Goal: Information Seeking & Learning: Learn about a topic

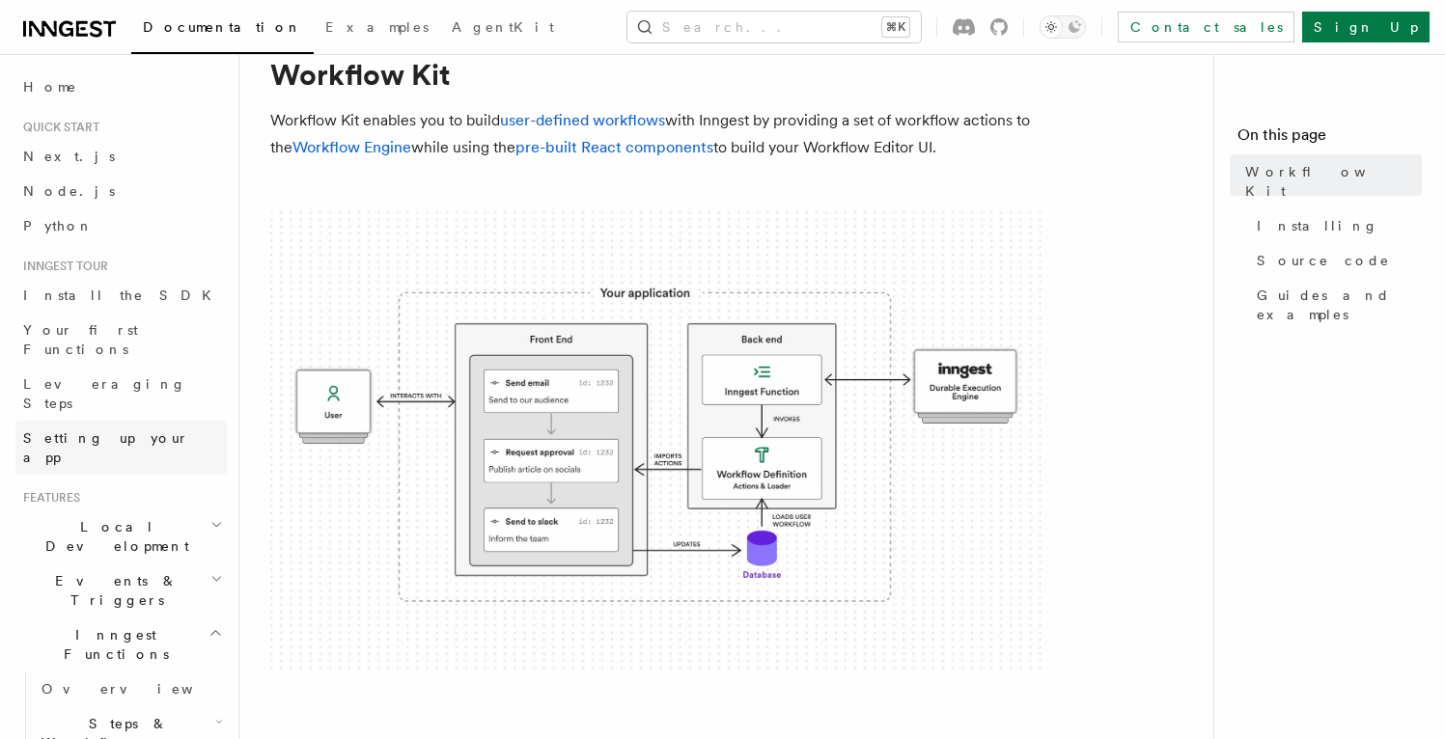
scroll to position [38, 0]
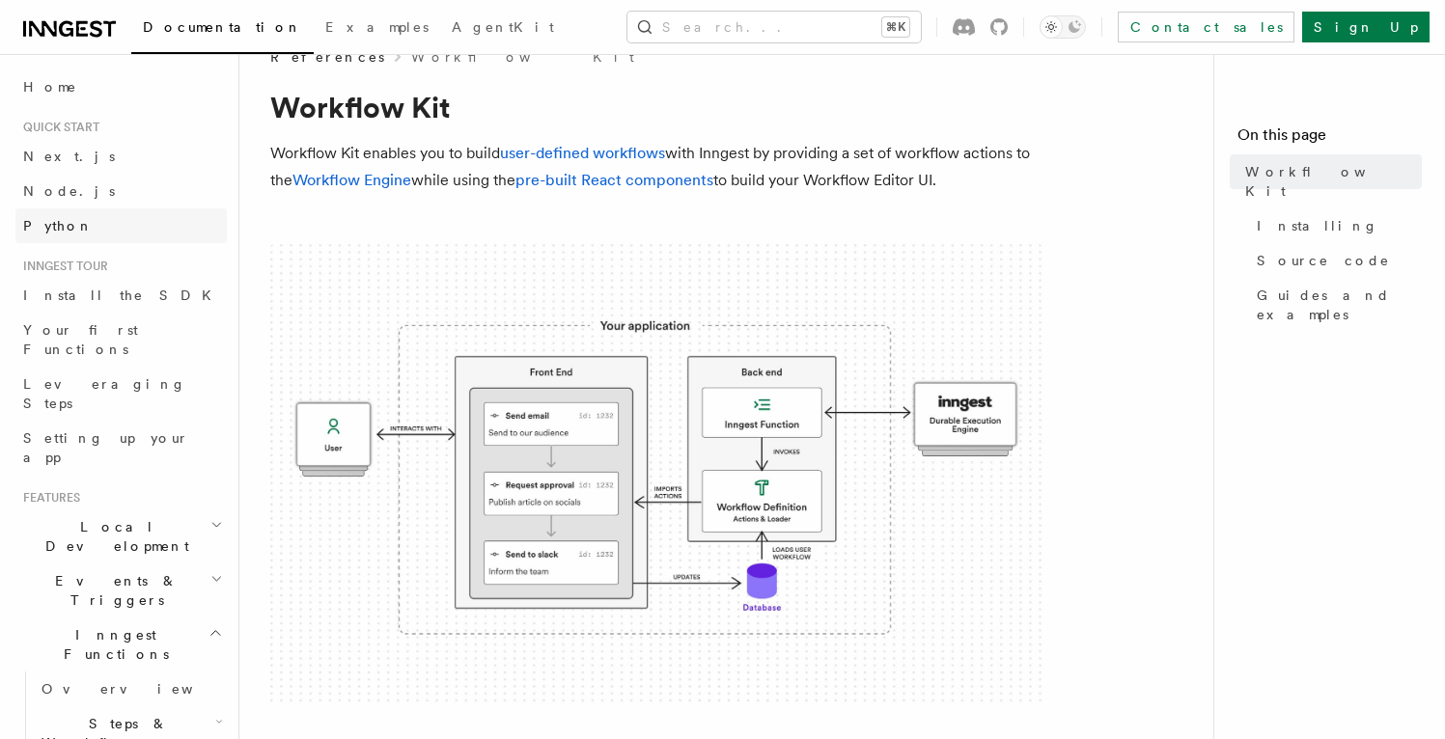
click at [55, 220] on span "Python" at bounding box center [58, 225] width 70 height 15
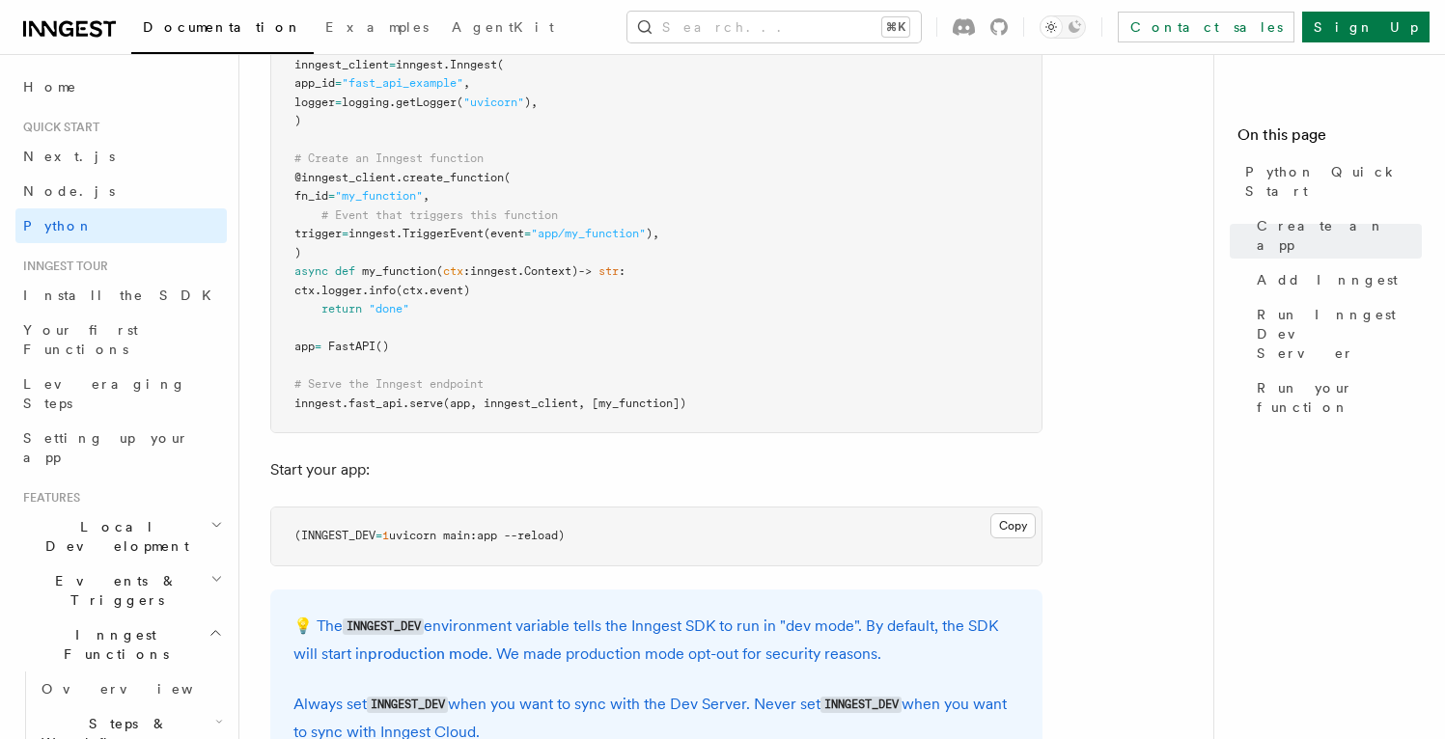
scroll to position [1561, 0]
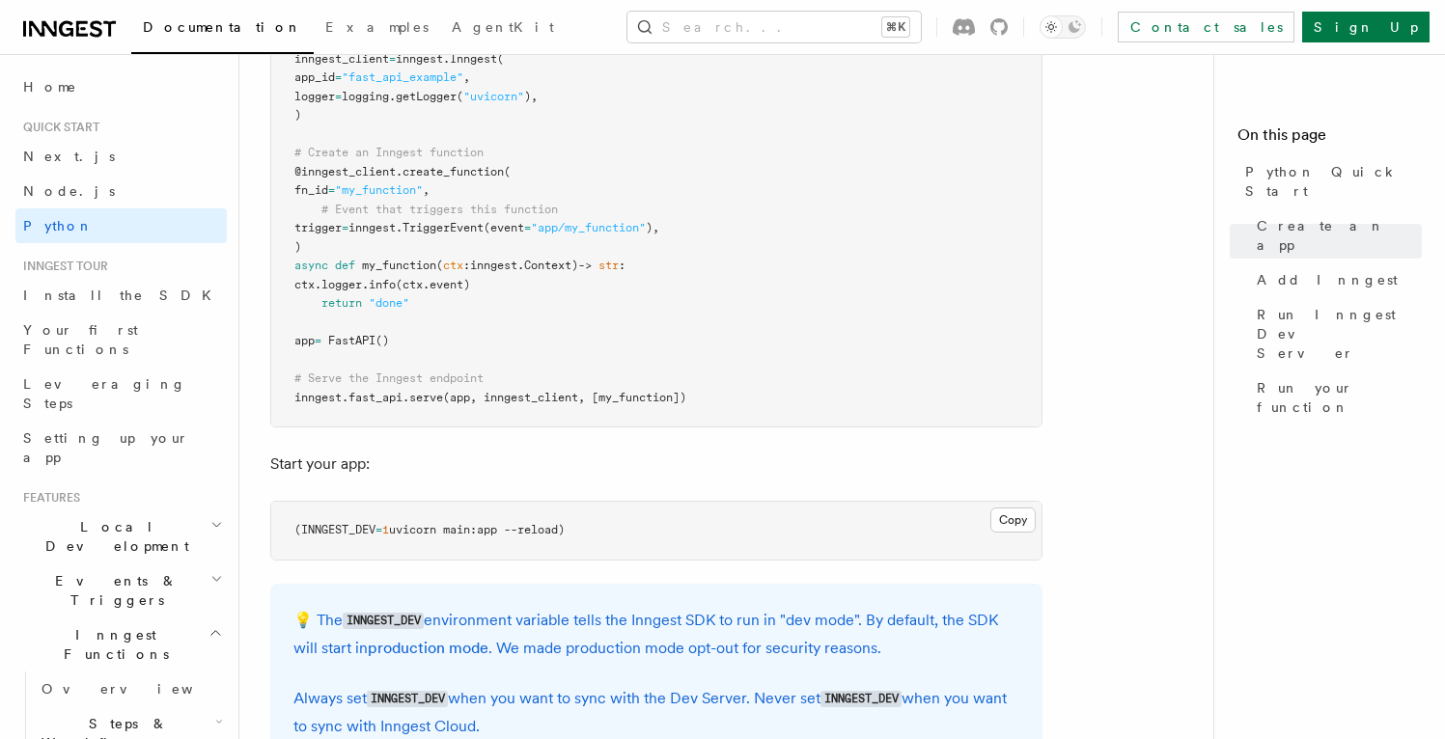
click at [415, 320] on pre "import logging from fastapi import FastAPI import inngest import inngest . fast…" at bounding box center [656, 172] width 770 height 509
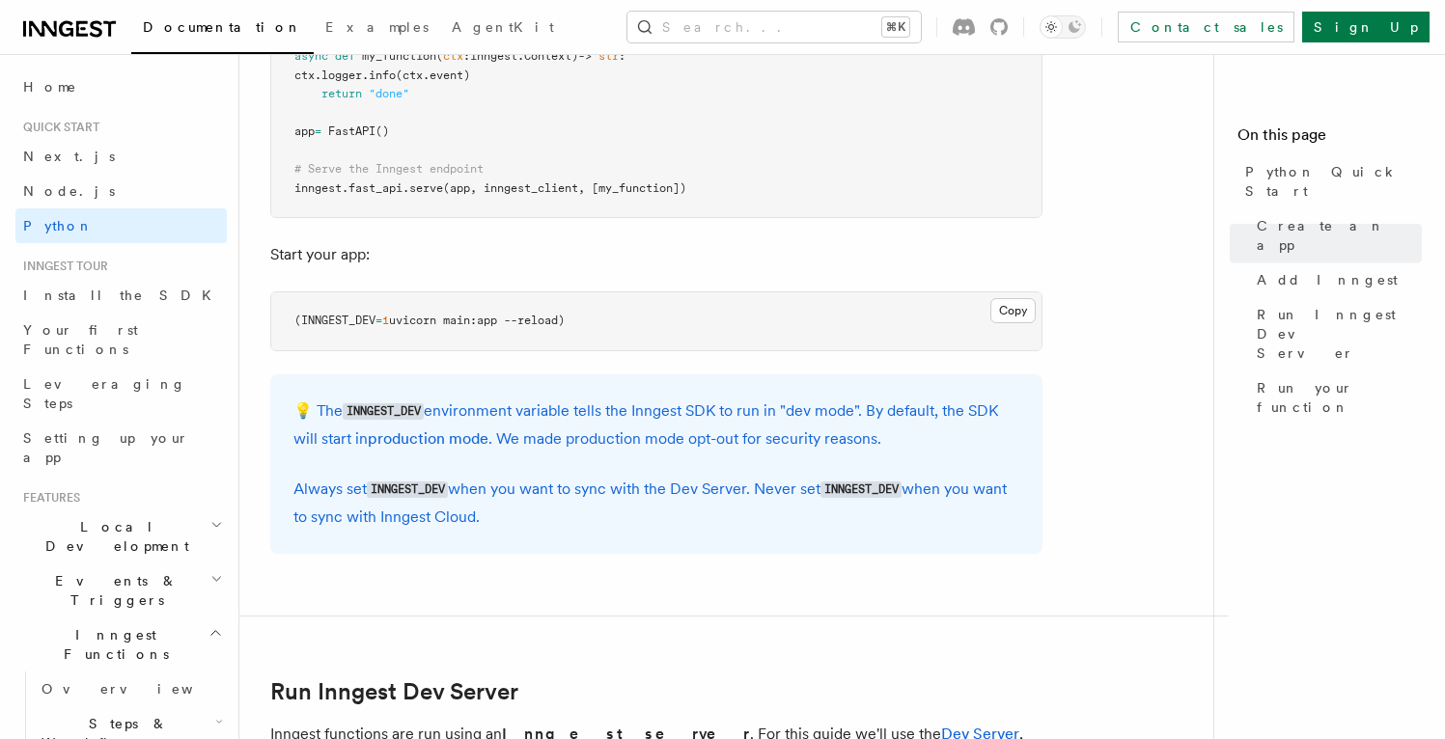
scroll to position [1789, 0]
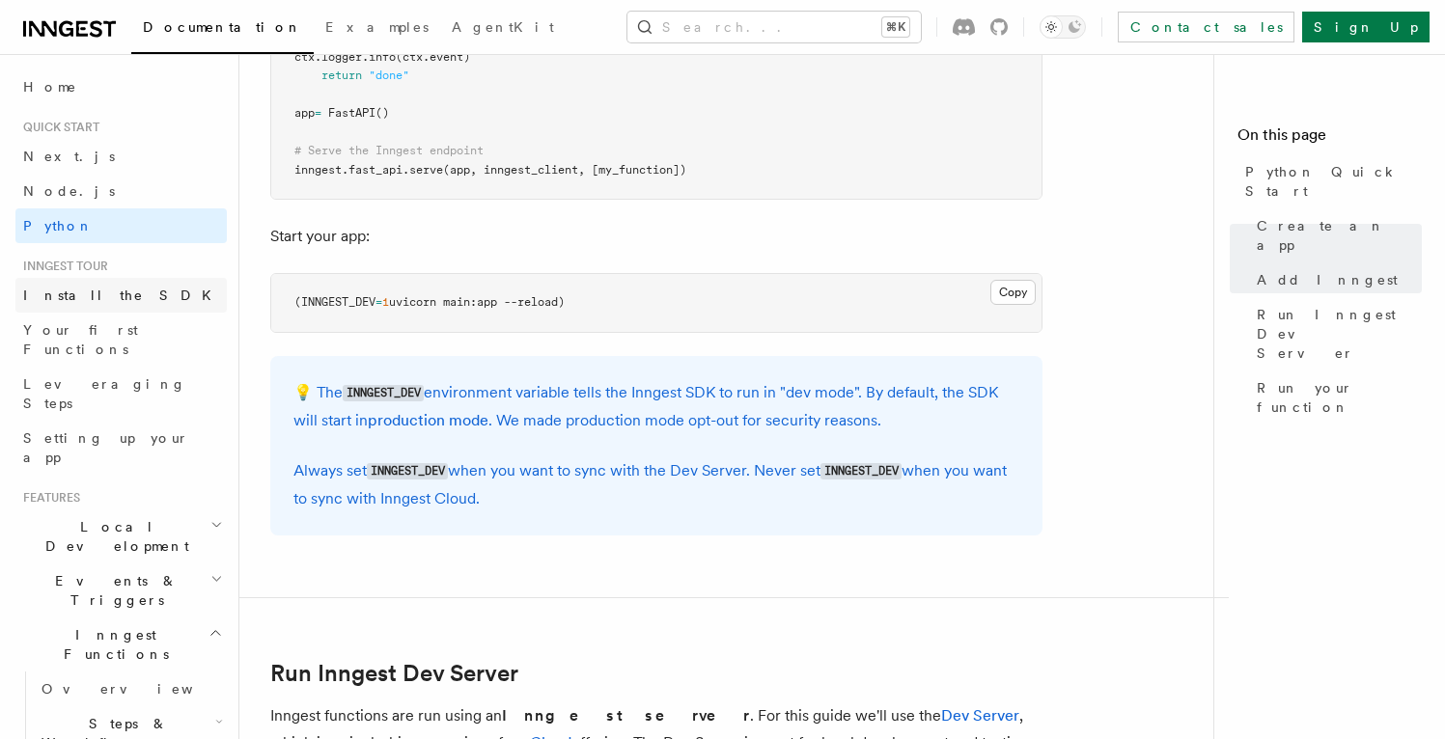
click at [127, 296] on link "Install the SDK" at bounding box center [120, 295] width 211 height 35
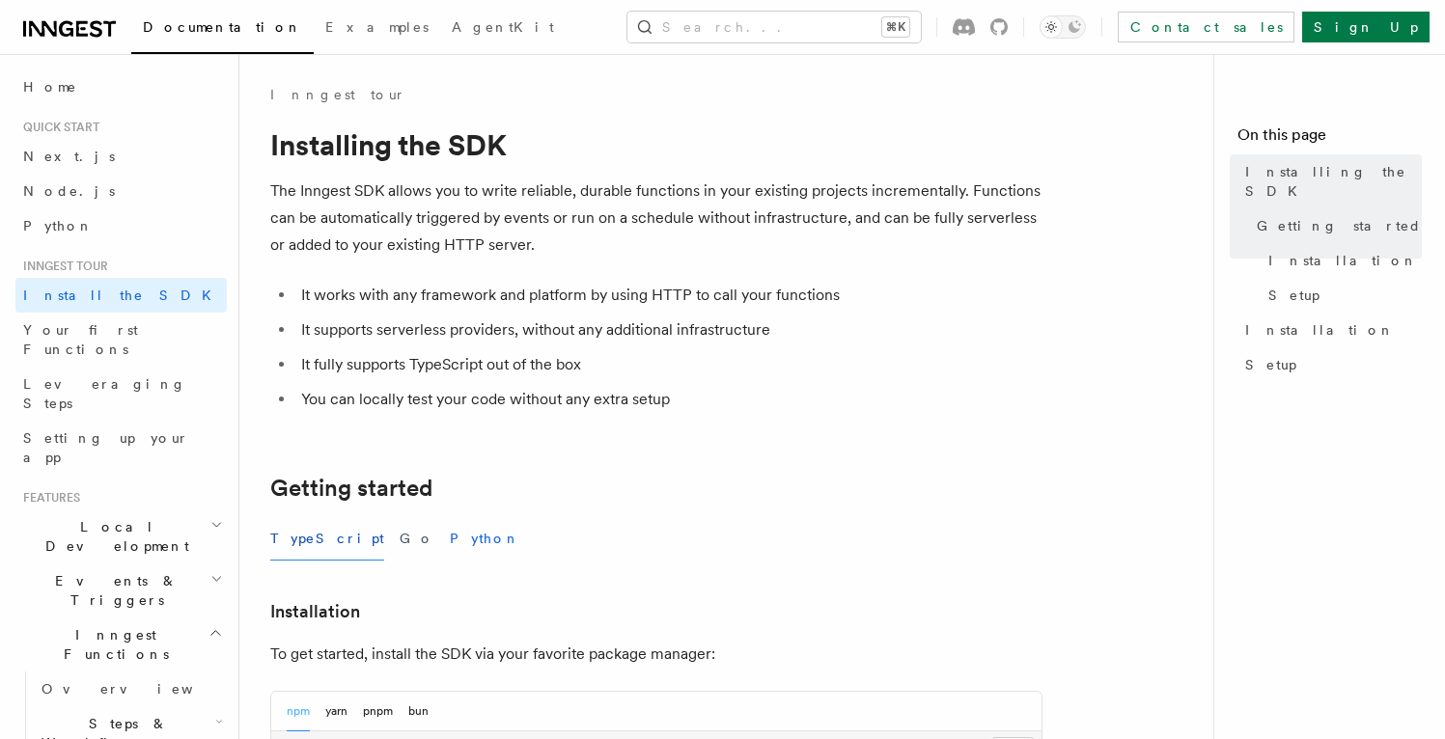
scroll to position [191, 0]
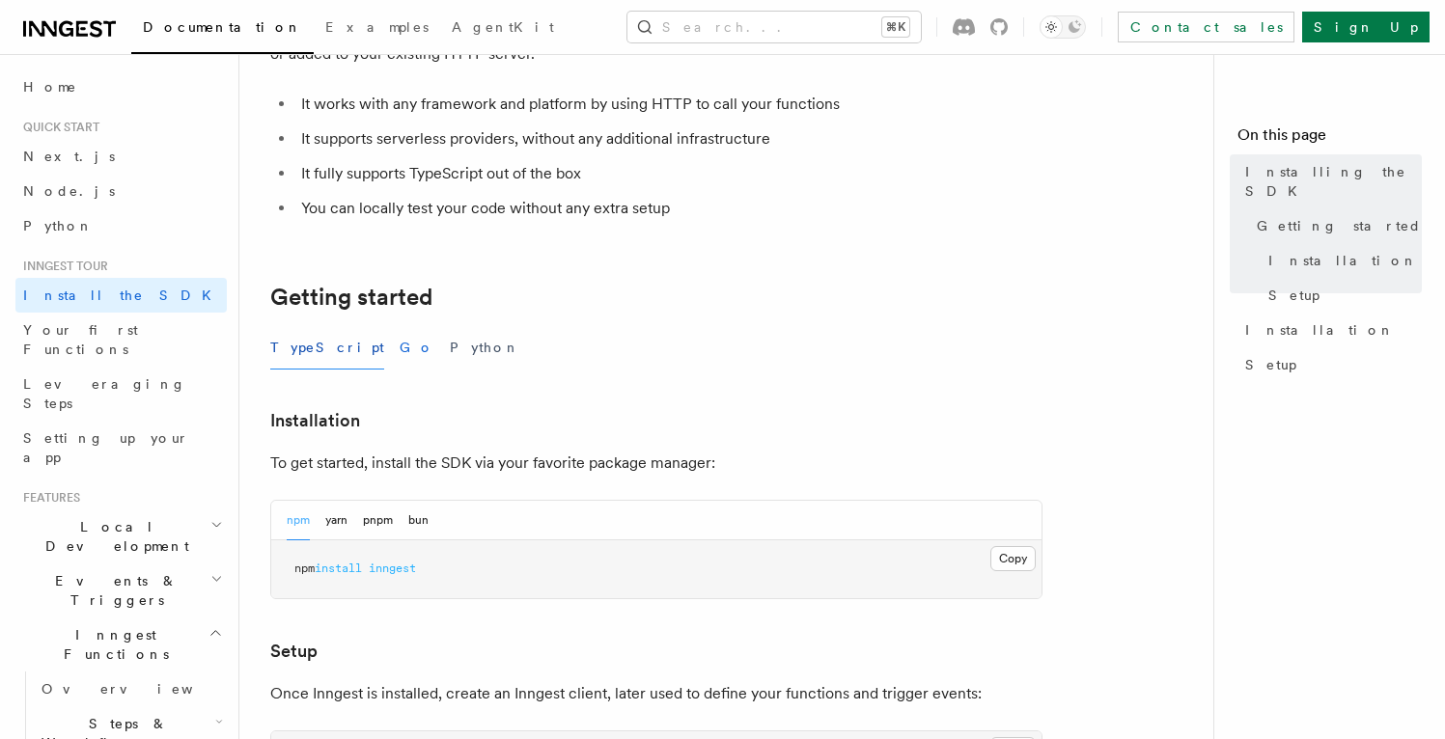
click at [399, 360] on button "Go" at bounding box center [416, 347] width 35 height 43
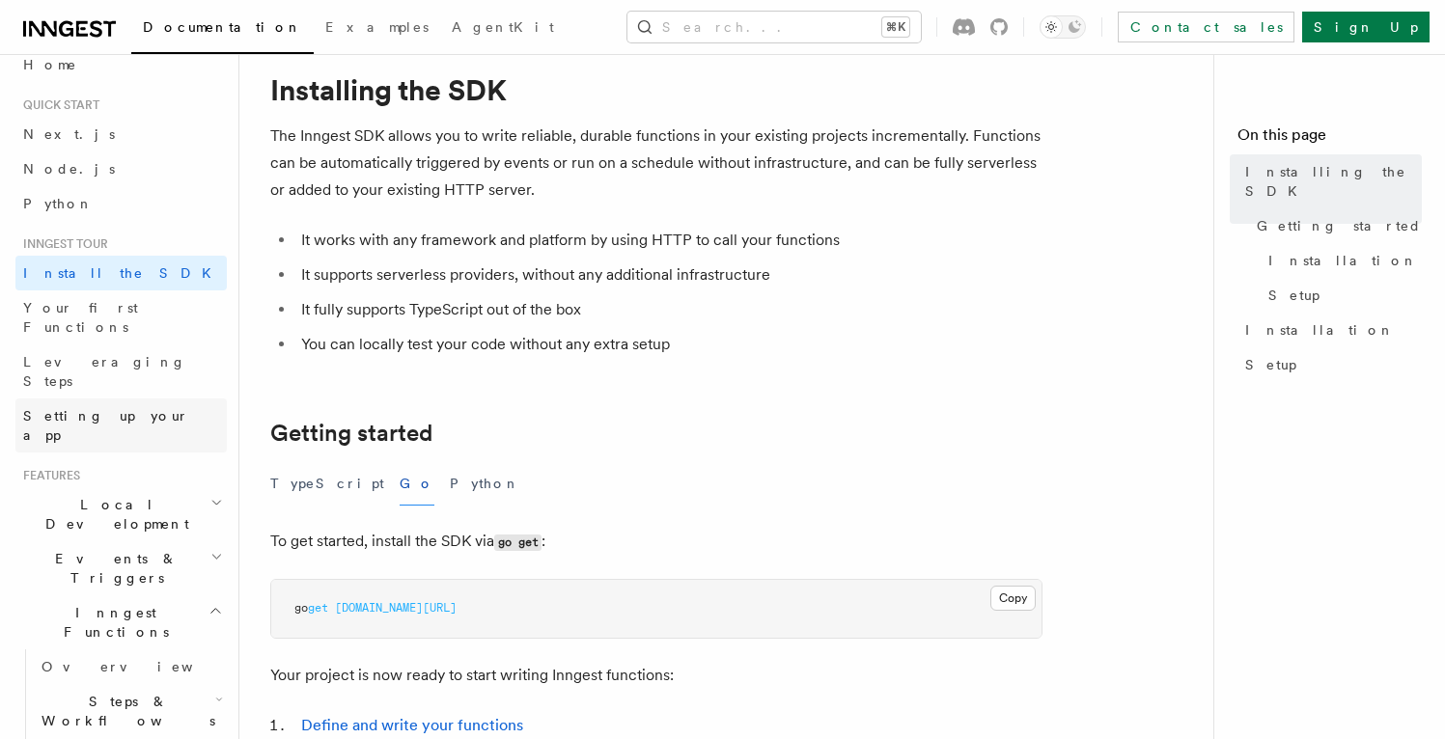
scroll to position [23, 0]
click at [101, 407] on span "Setting up your app" at bounding box center [106, 424] width 166 height 35
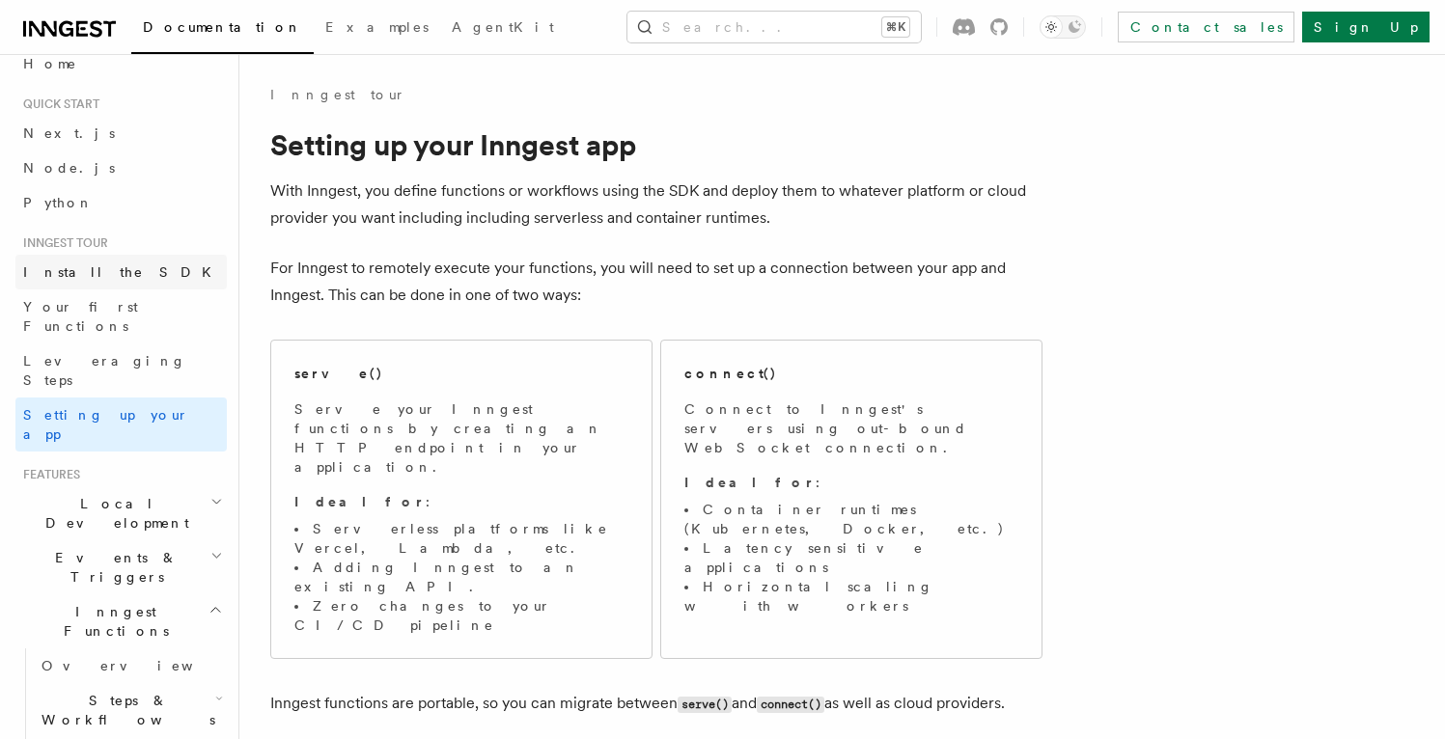
click at [104, 265] on span "Install the SDK" at bounding box center [123, 271] width 200 height 15
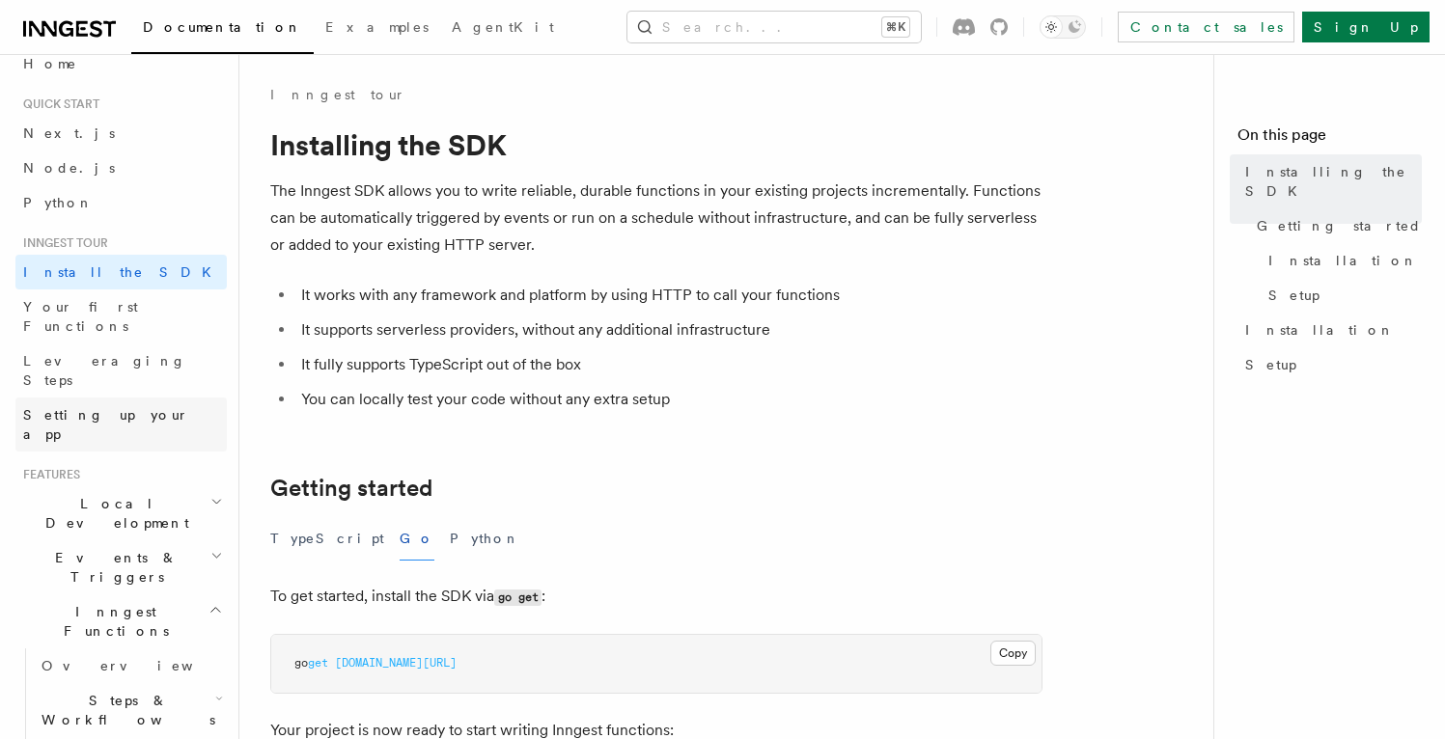
click at [121, 407] on span "Setting up your app" at bounding box center [106, 424] width 166 height 35
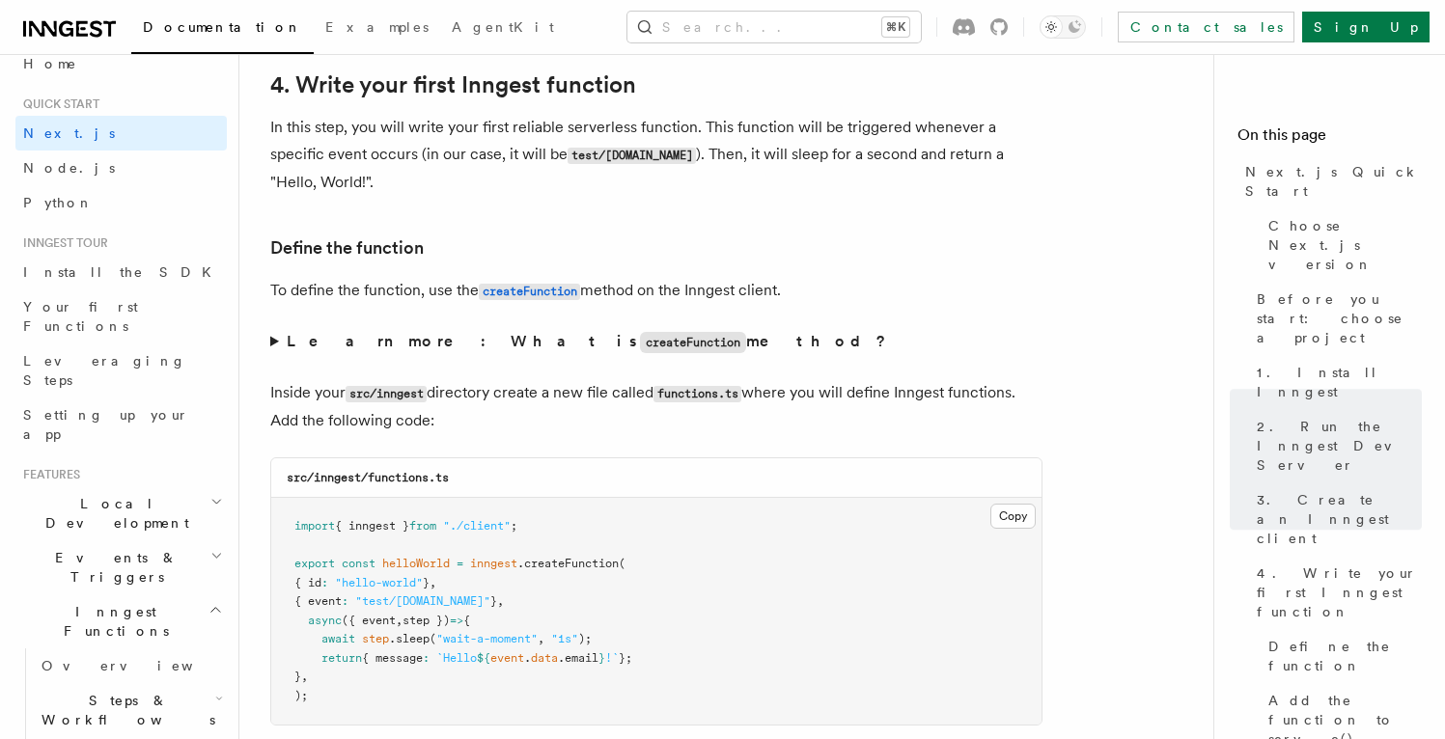
scroll to position [3174, 0]
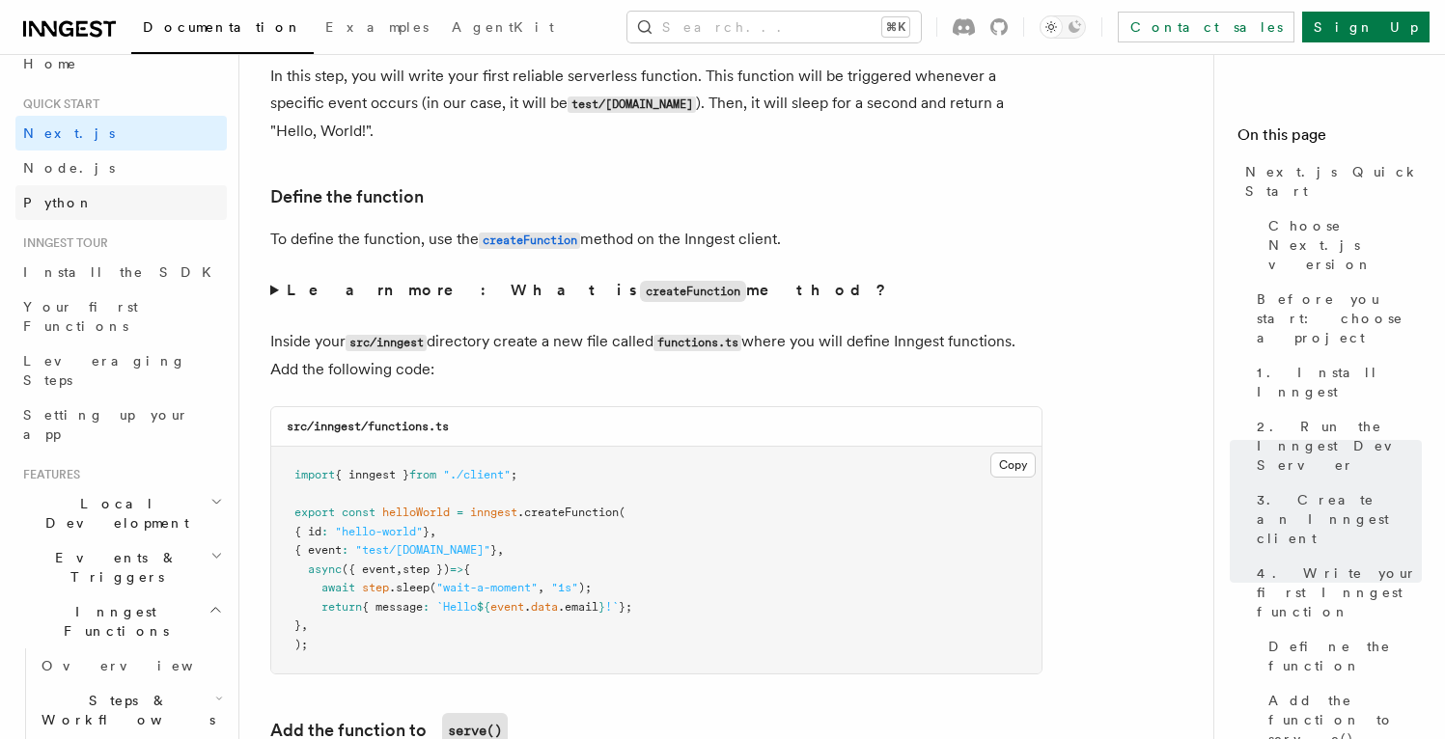
click at [104, 198] on link "Python" at bounding box center [120, 202] width 211 height 35
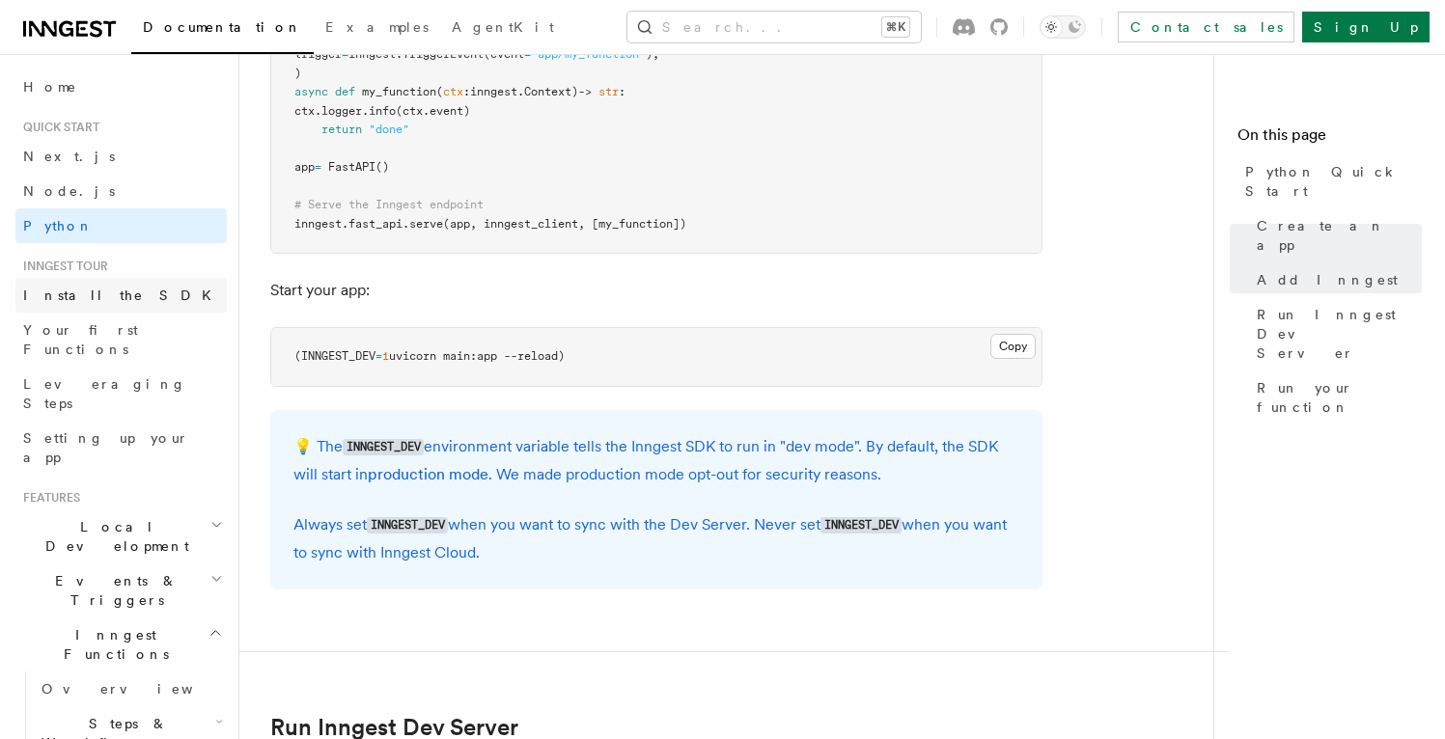
click at [75, 300] on span "Install the SDK" at bounding box center [123, 295] width 200 height 15
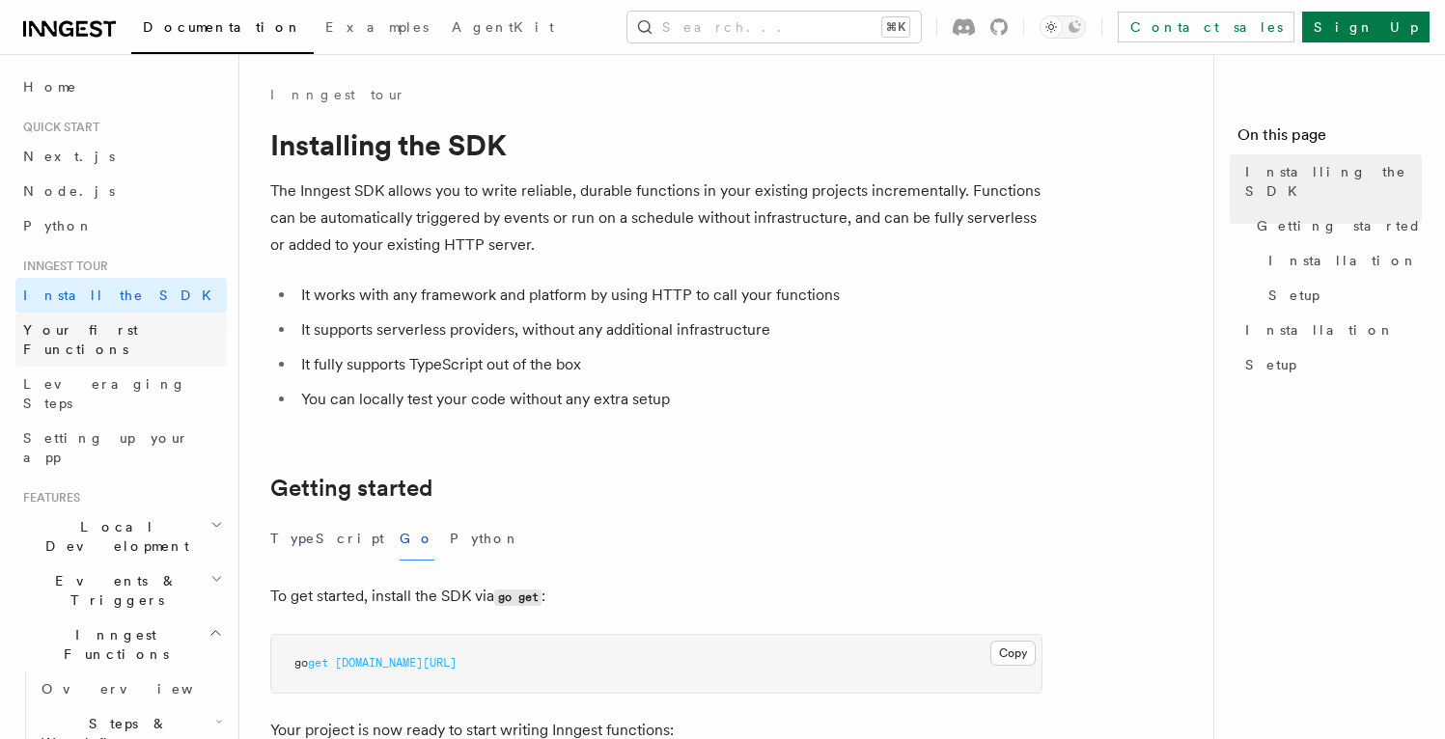
click at [83, 344] on link "Your first Functions" at bounding box center [120, 340] width 211 height 54
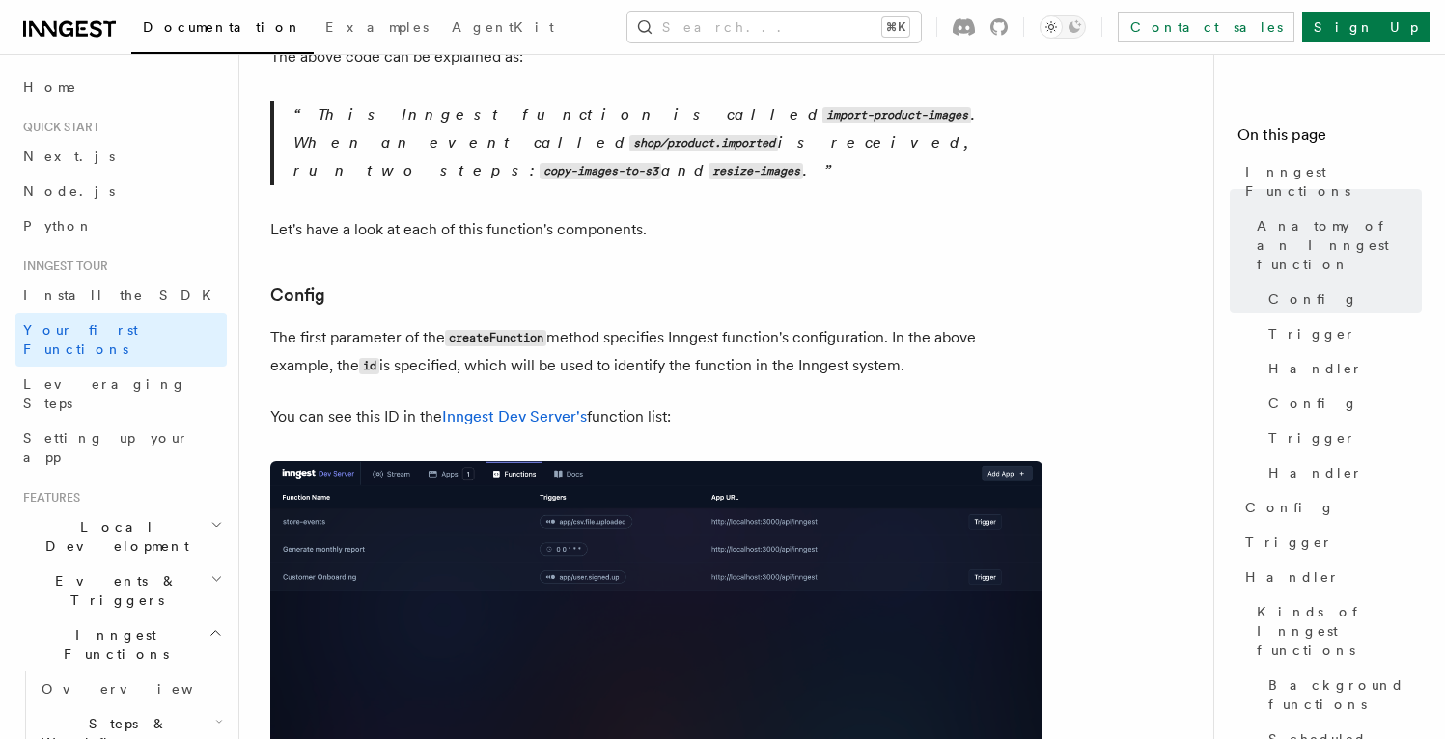
scroll to position [1662, 0]
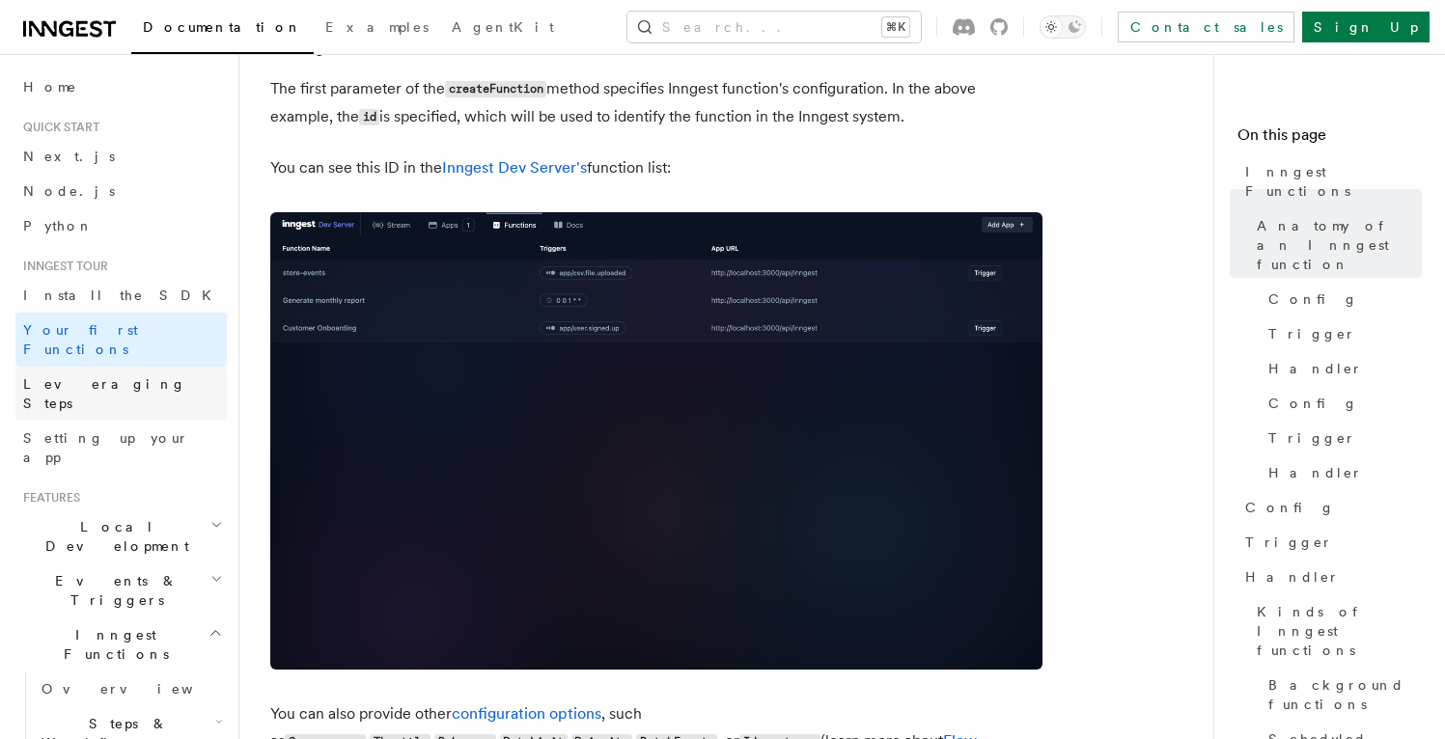
click at [87, 376] on span "Leveraging Steps" at bounding box center [104, 393] width 163 height 35
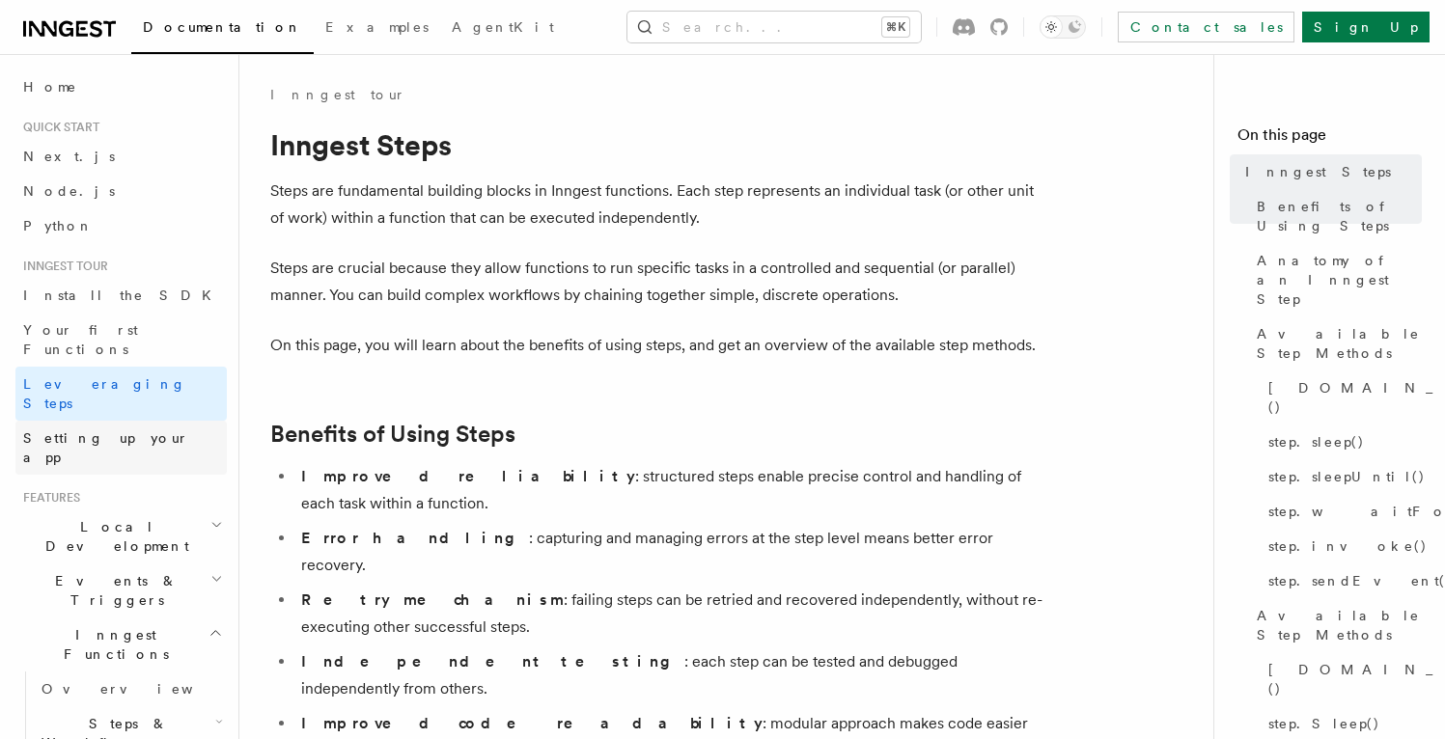
click at [108, 421] on link "Setting up your app" at bounding box center [120, 448] width 211 height 54
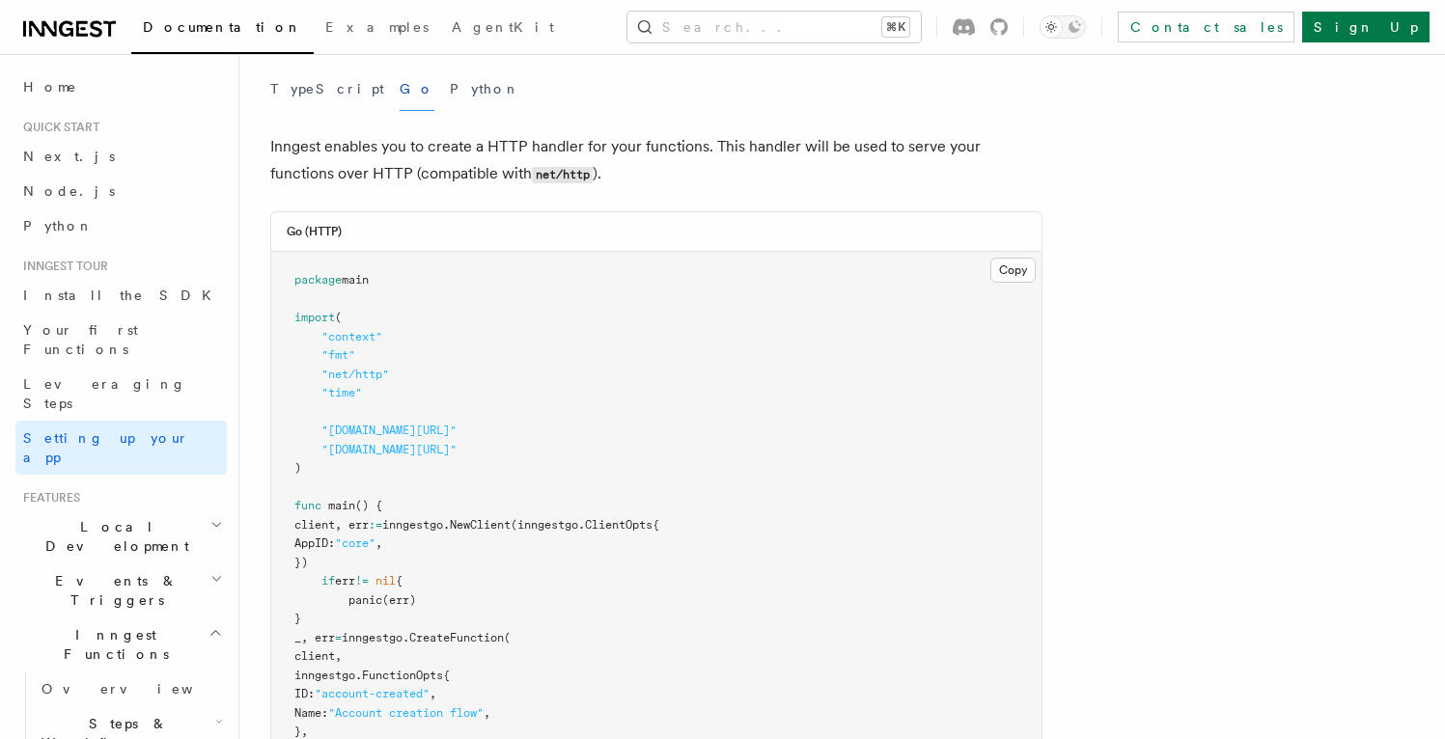
scroll to position [757, 0]
click at [93, 517] on span "Local Development" at bounding box center [112, 536] width 195 height 39
click at [85, 573] on span "Overview" at bounding box center [140, 580] width 199 height 15
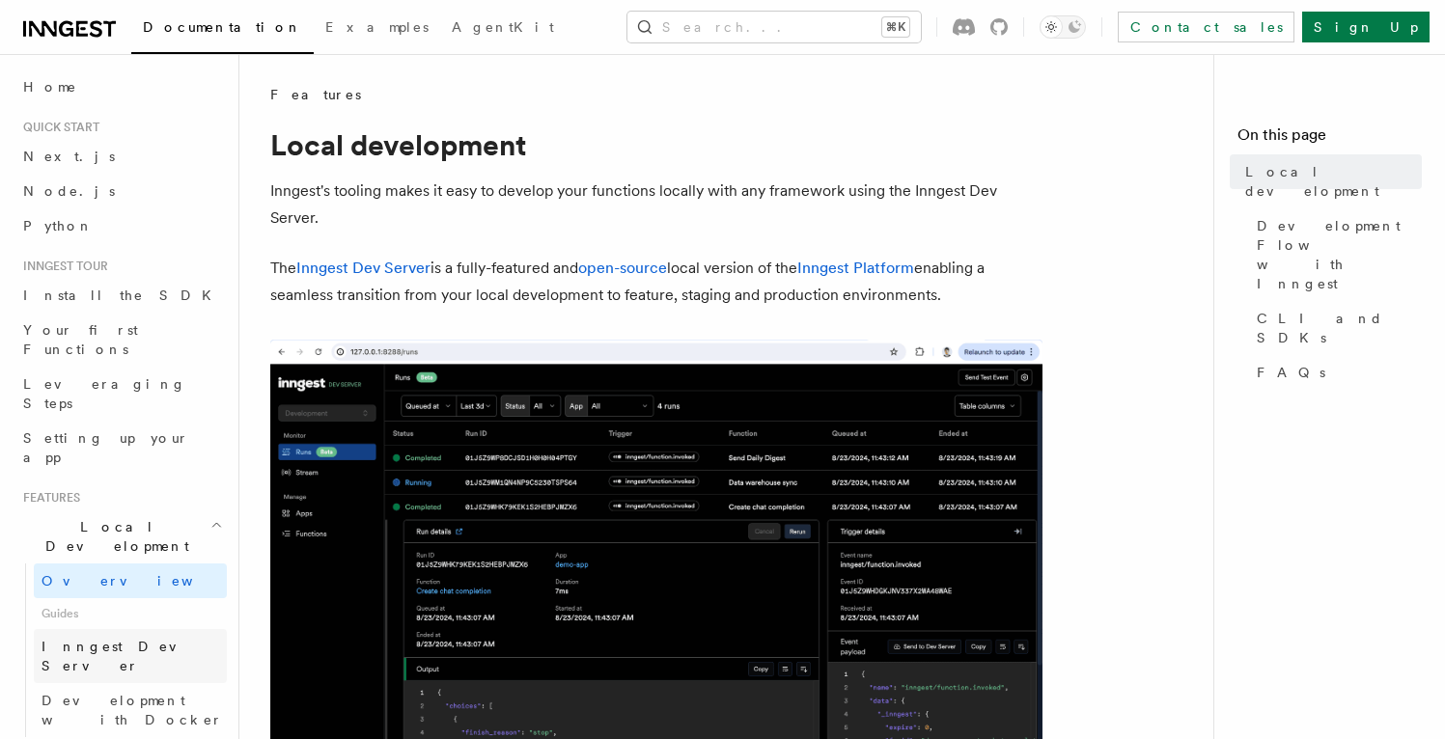
click at [121, 639] on span "Inngest Dev Server" at bounding box center [123, 656] width 165 height 35
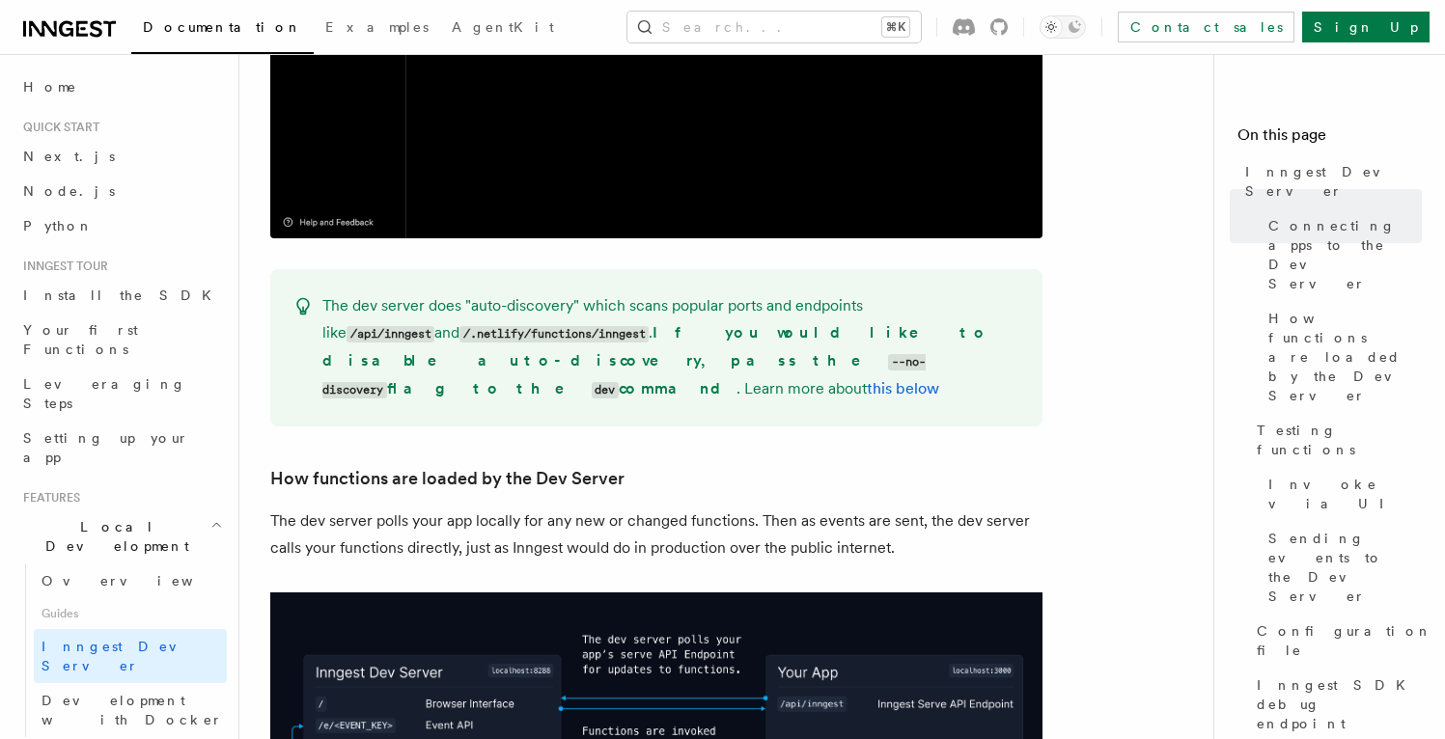
scroll to position [1355, 0]
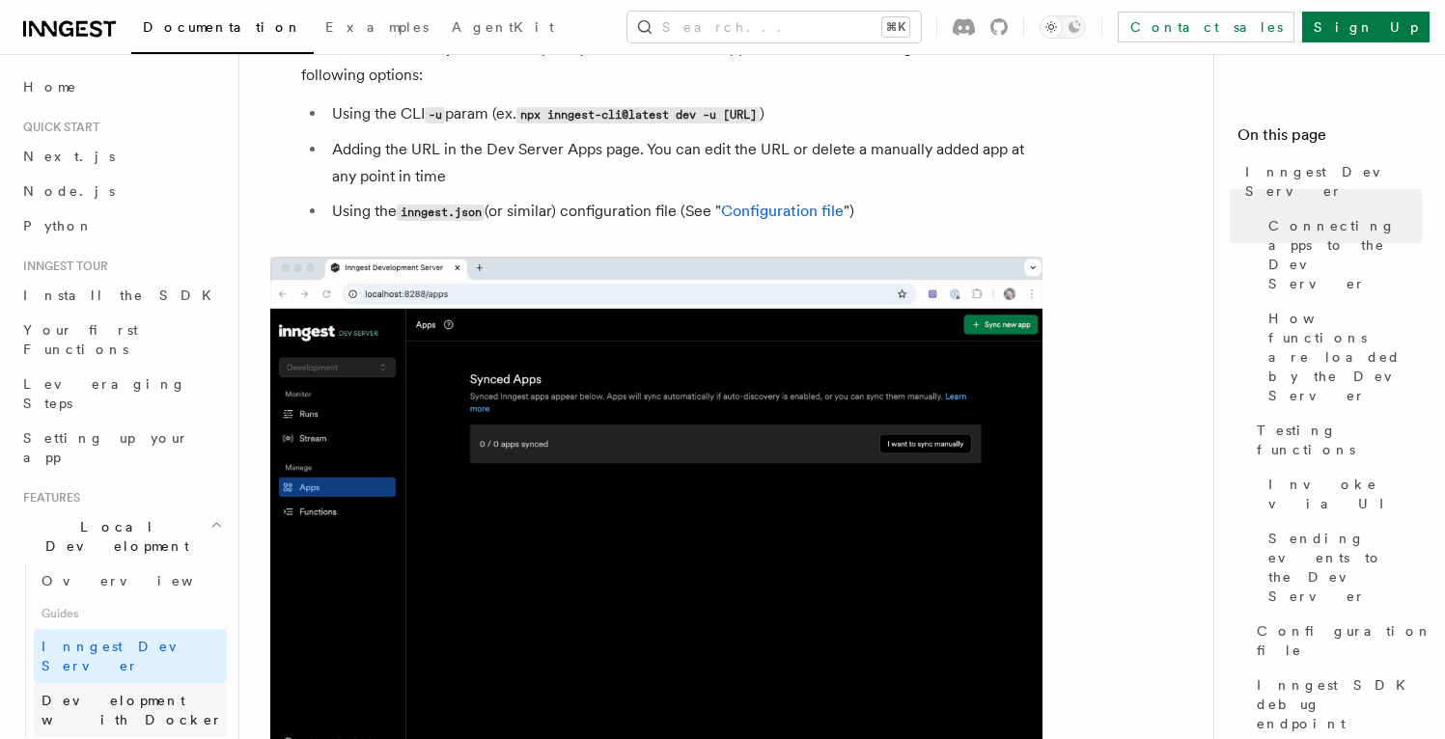
click at [154, 693] on span "Development with Docker" at bounding box center [131, 710] width 181 height 35
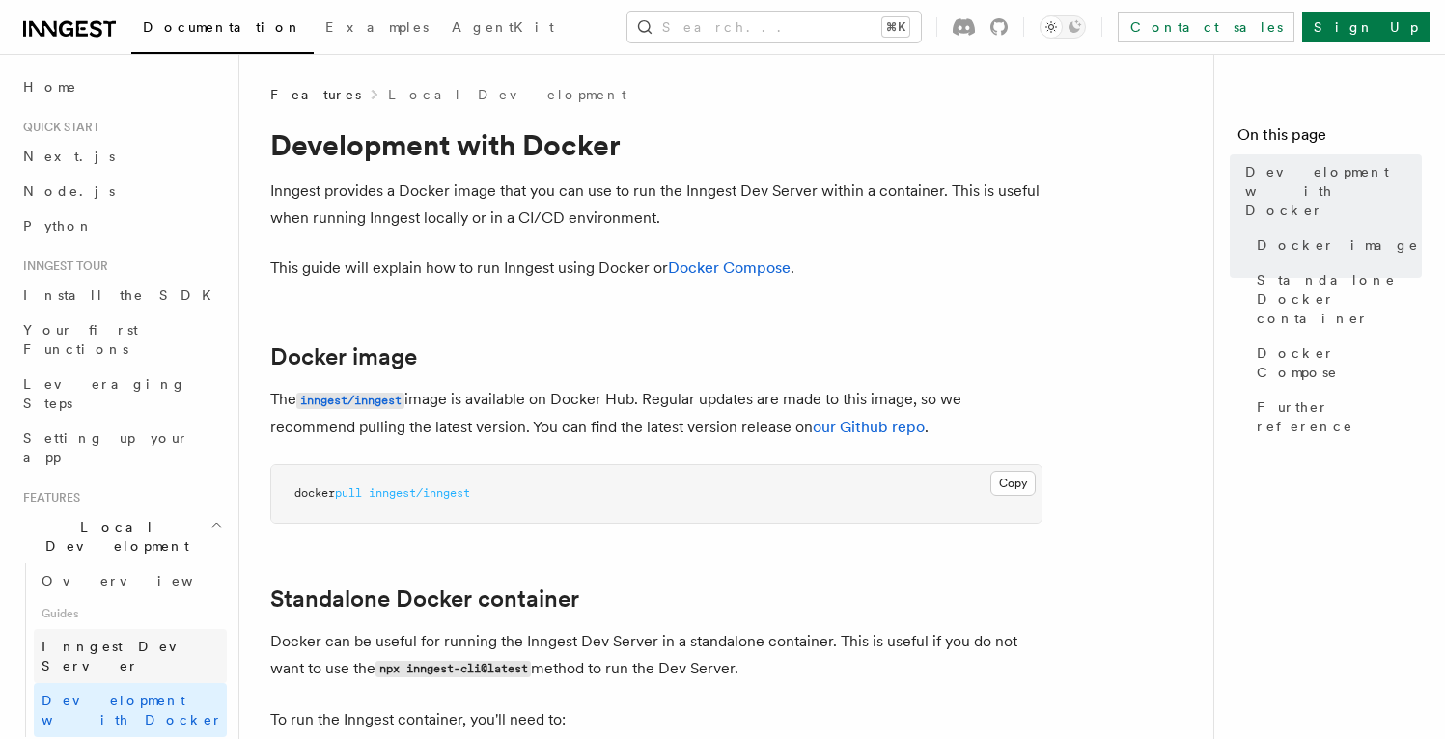
scroll to position [186, 0]
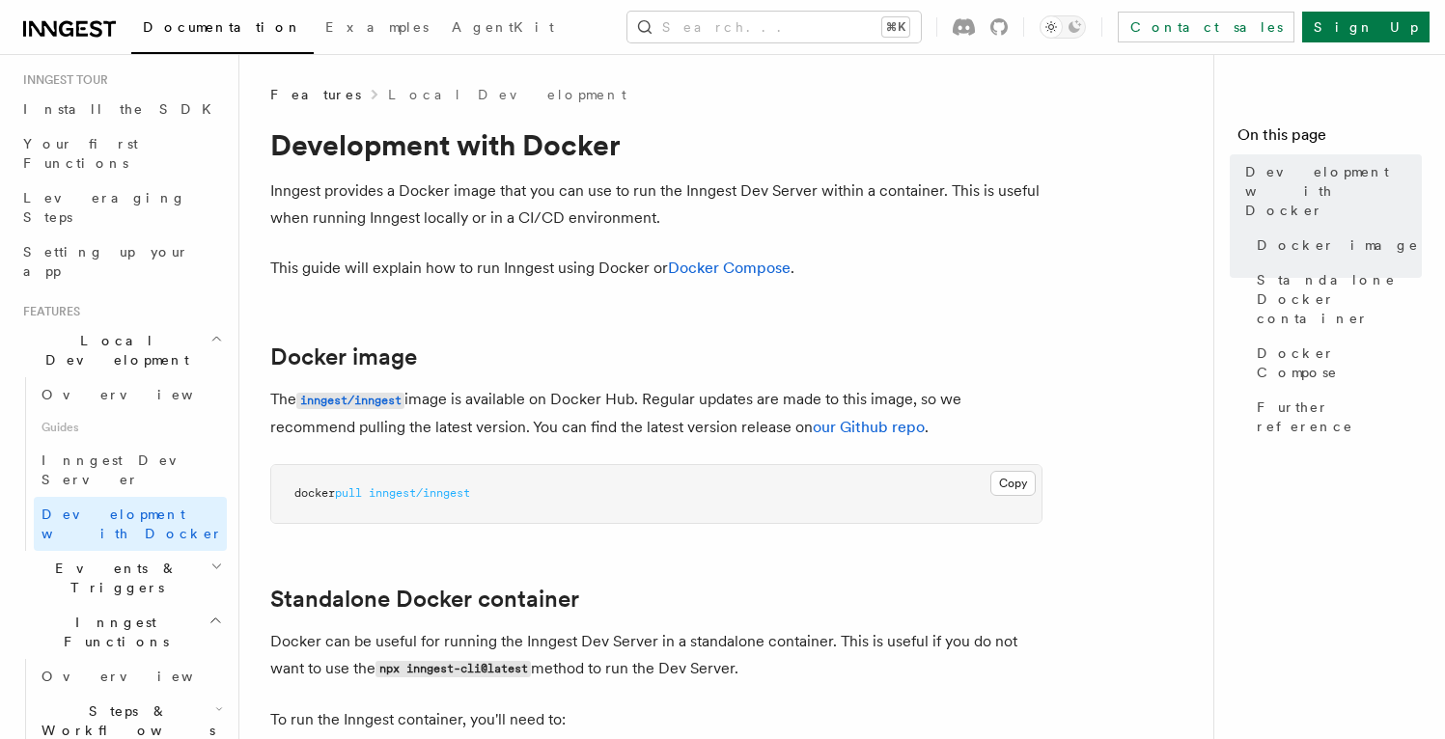
click at [160, 551] on h2 "Events & Triggers" at bounding box center [120, 578] width 211 height 54
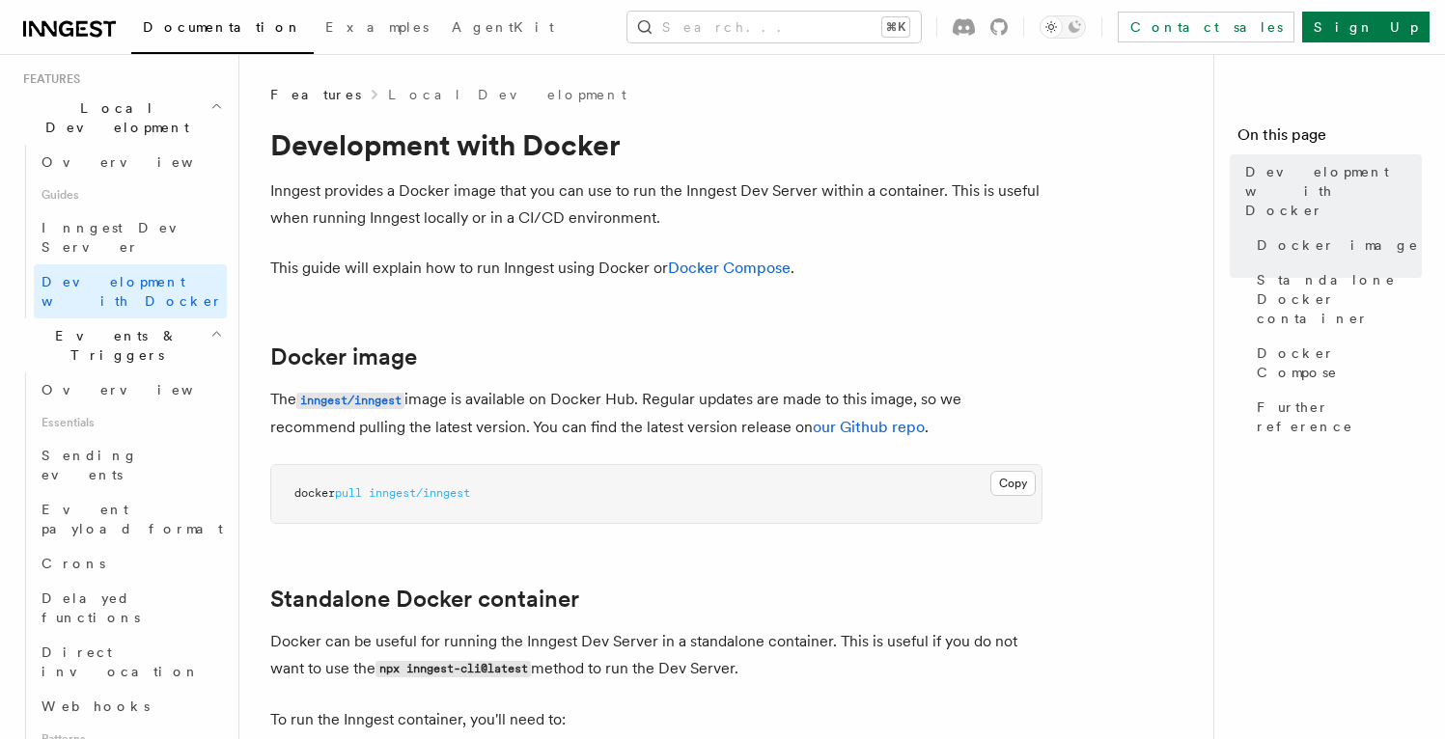
scroll to position [528, 0]
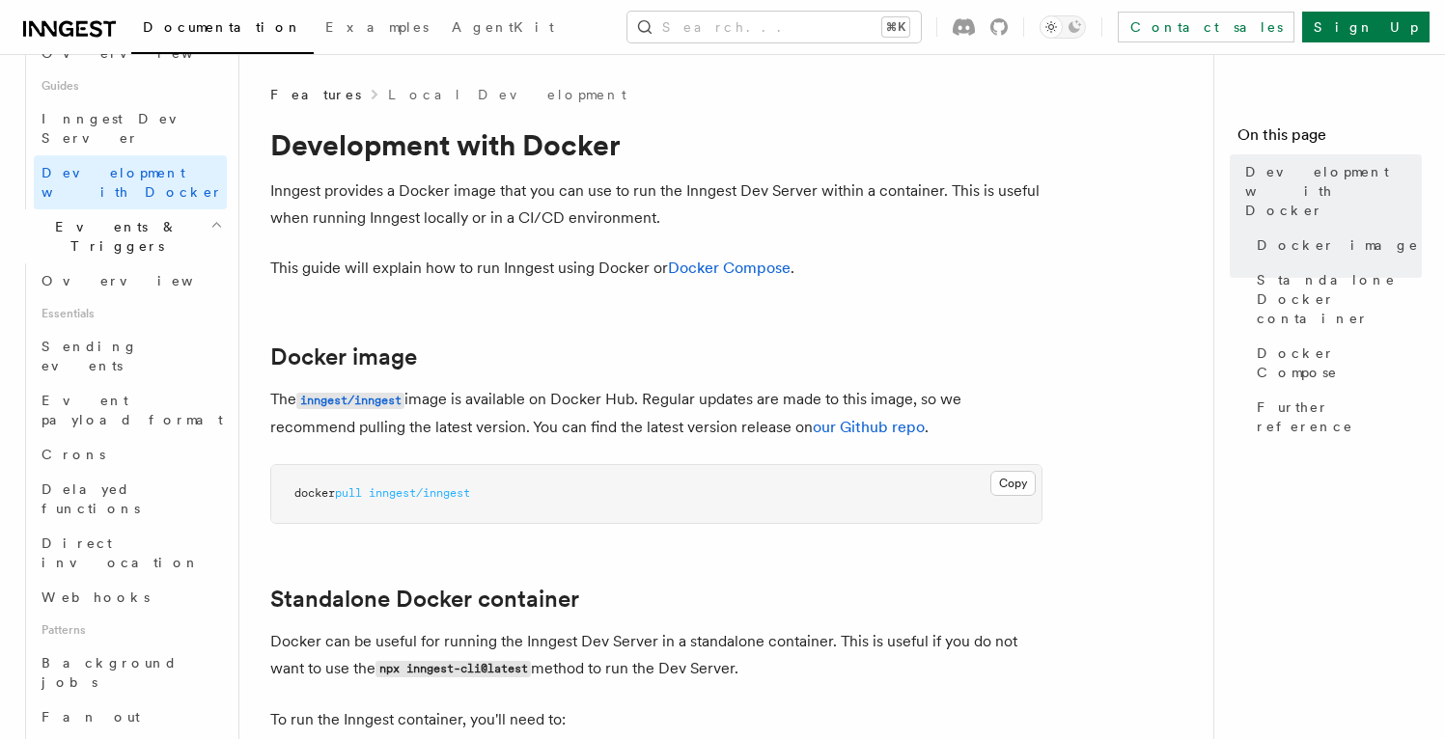
click at [161, 646] on link "Background jobs" at bounding box center [130, 673] width 193 height 54
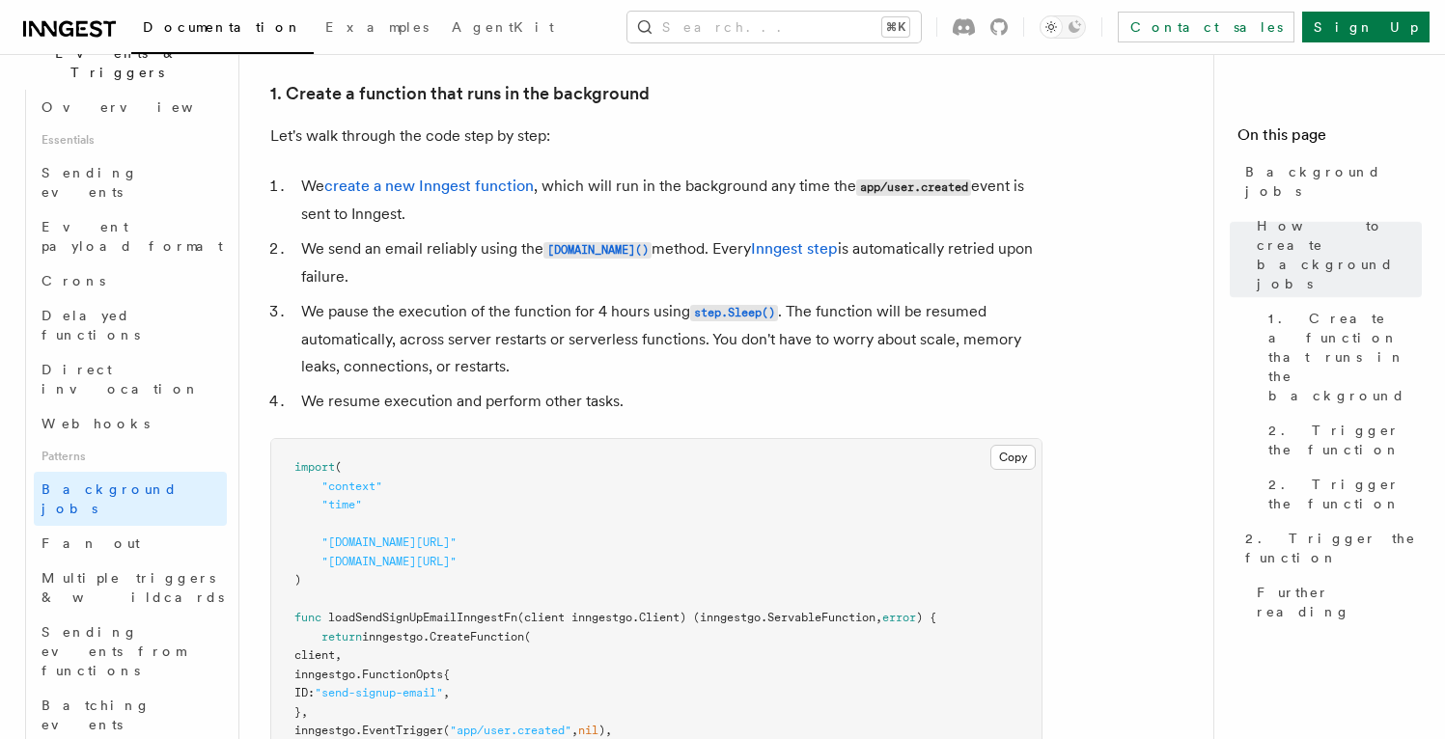
scroll to position [715, 0]
click at [128, 526] on link "Fan out" at bounding box center [130, 543] width 193 height 35
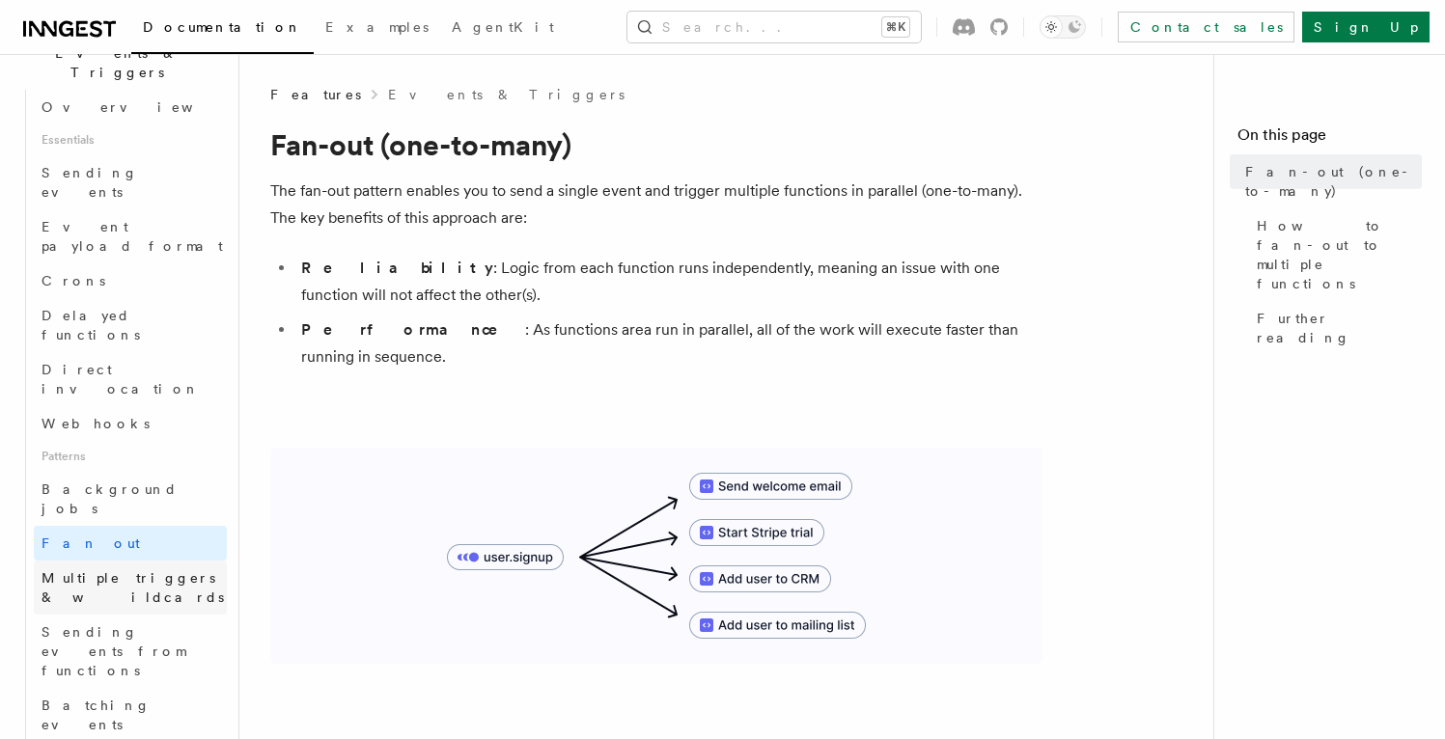
click at [119, 568] on span "Multiple triggers & wildcards" at bounding box center [133, 587] width 185 height 39
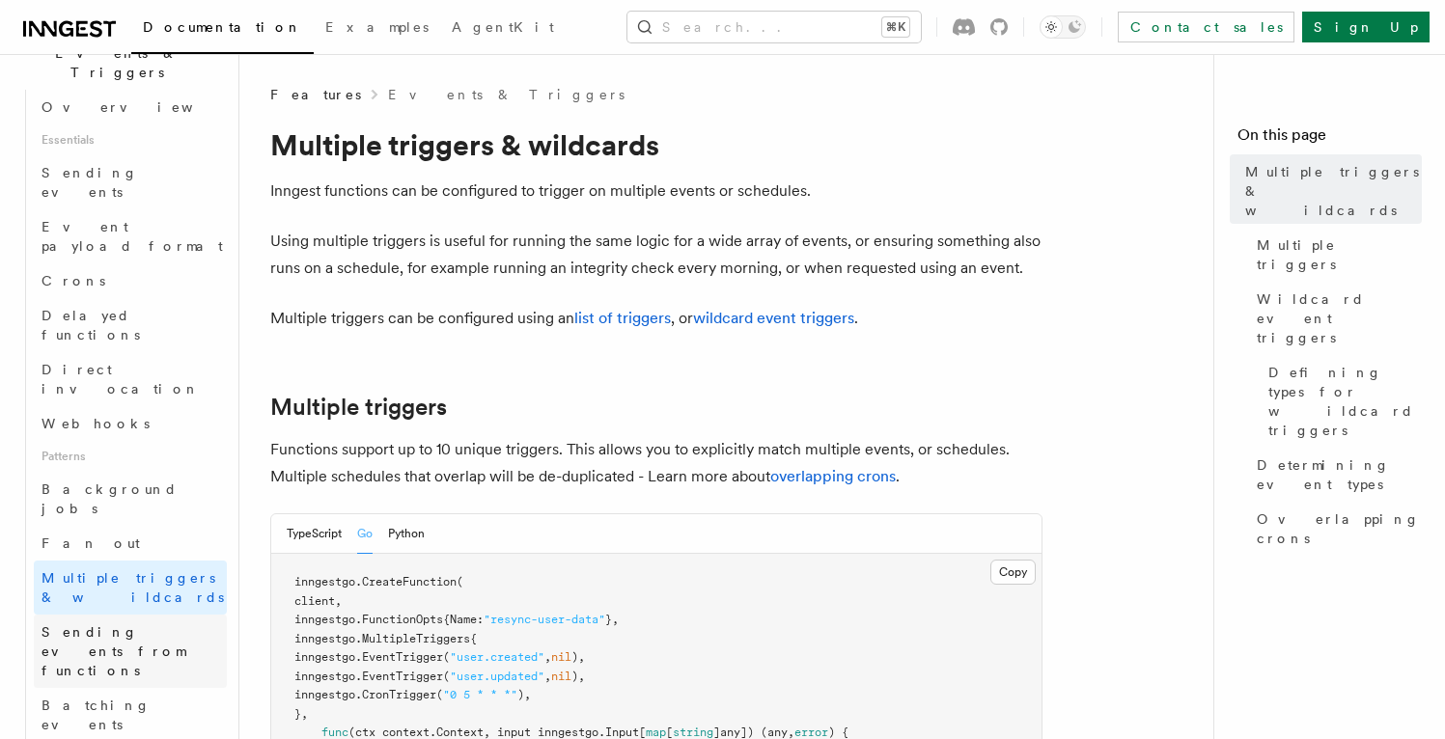
click at [118, 622] on span "Sending events from functions" at bounding box center [133, 651] width 185 height 58
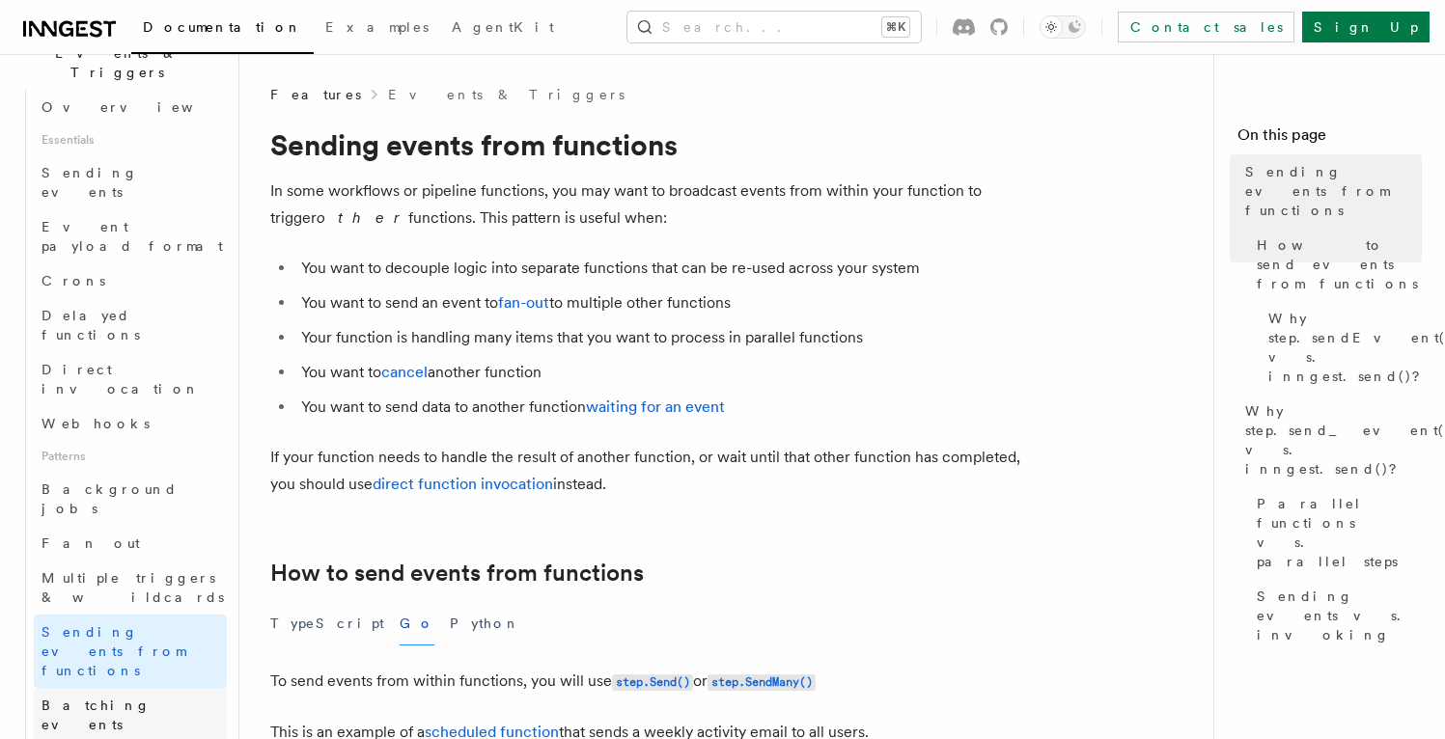
click at [118, 696] on span "Batching events" at bounding box center [133, 715] width 185 height 39
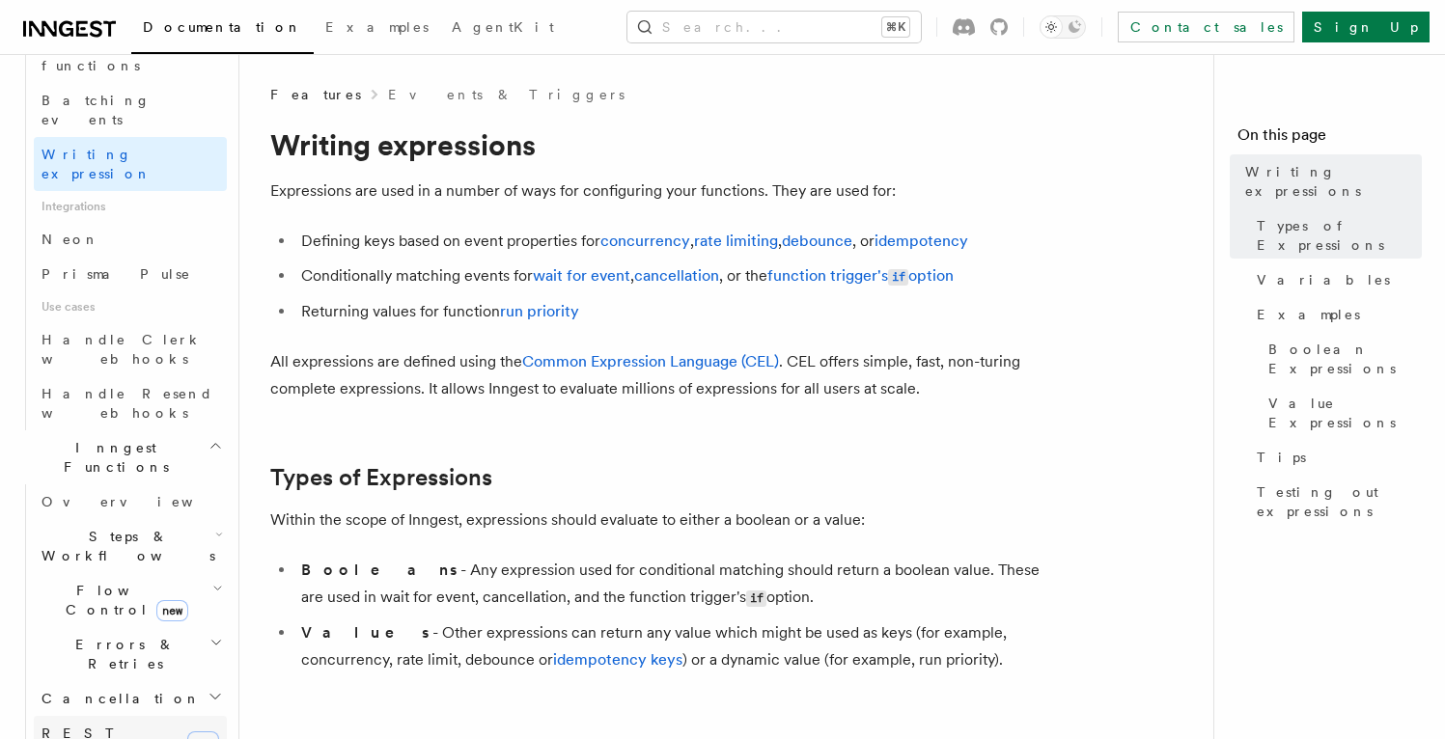
scroll to position [1310, 0]
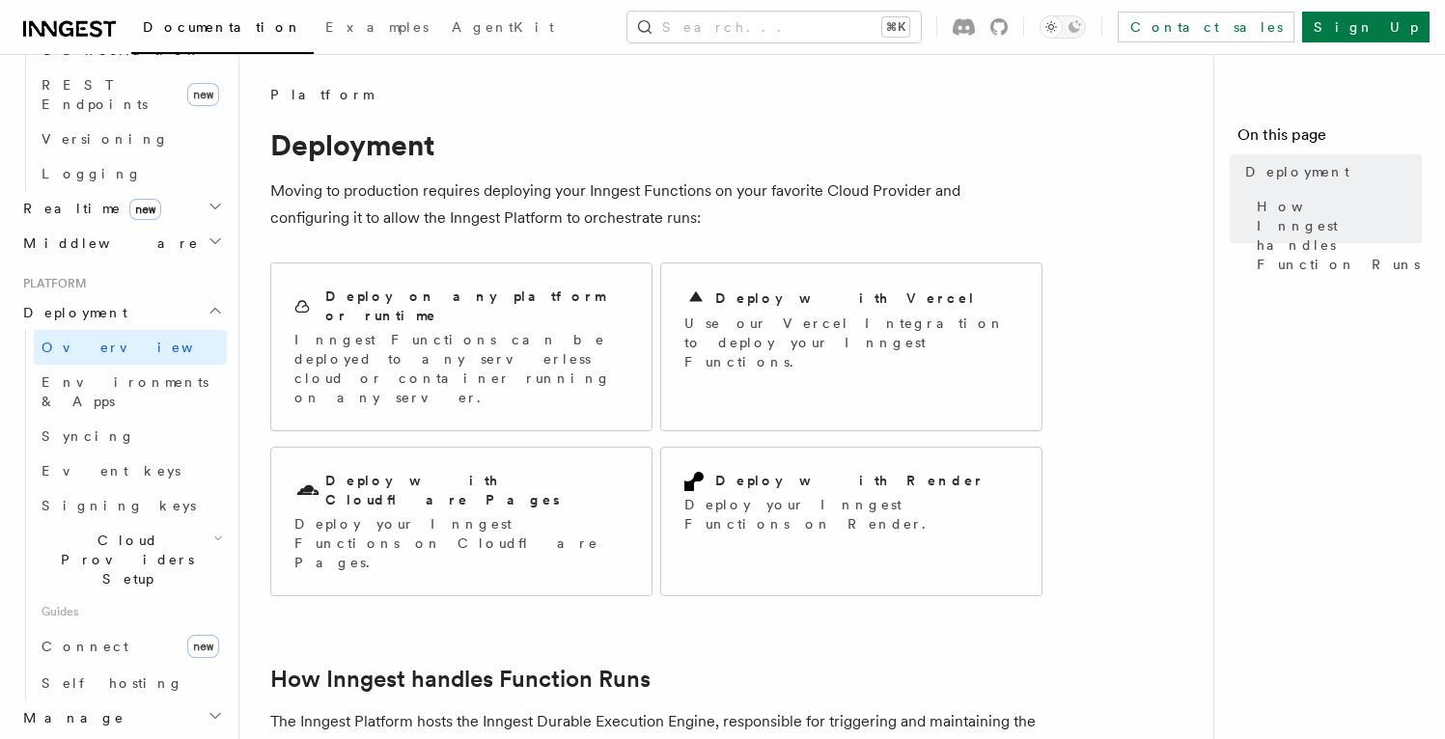
scroll to position [833, 0]
click at [403, 330] on p "Inngest Functions can be deployed to any serverless cloud or container running …" at bounding box center [461, 368] width 334 height 77
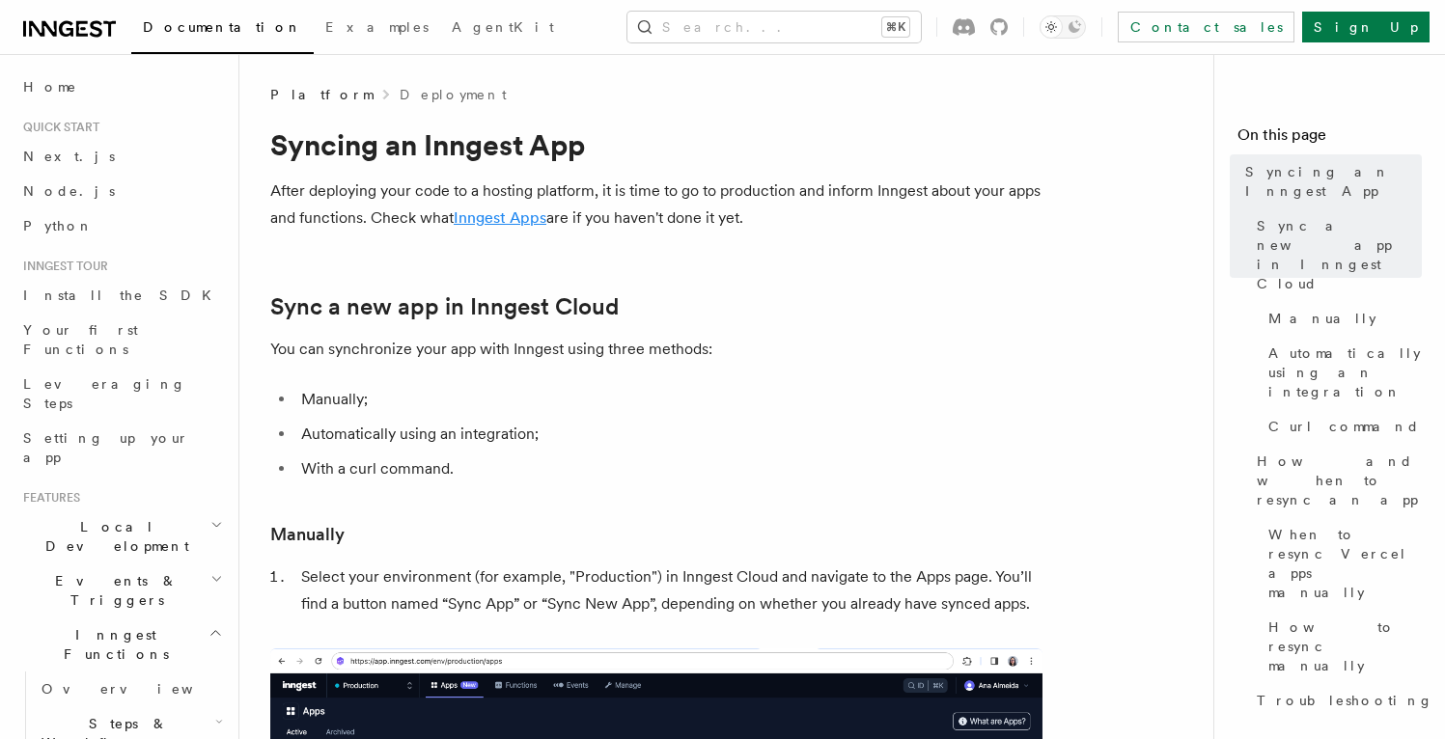
click at [499, 223] on link "Inngest Apps" at bounding box center [500, 217] width 93 height 18
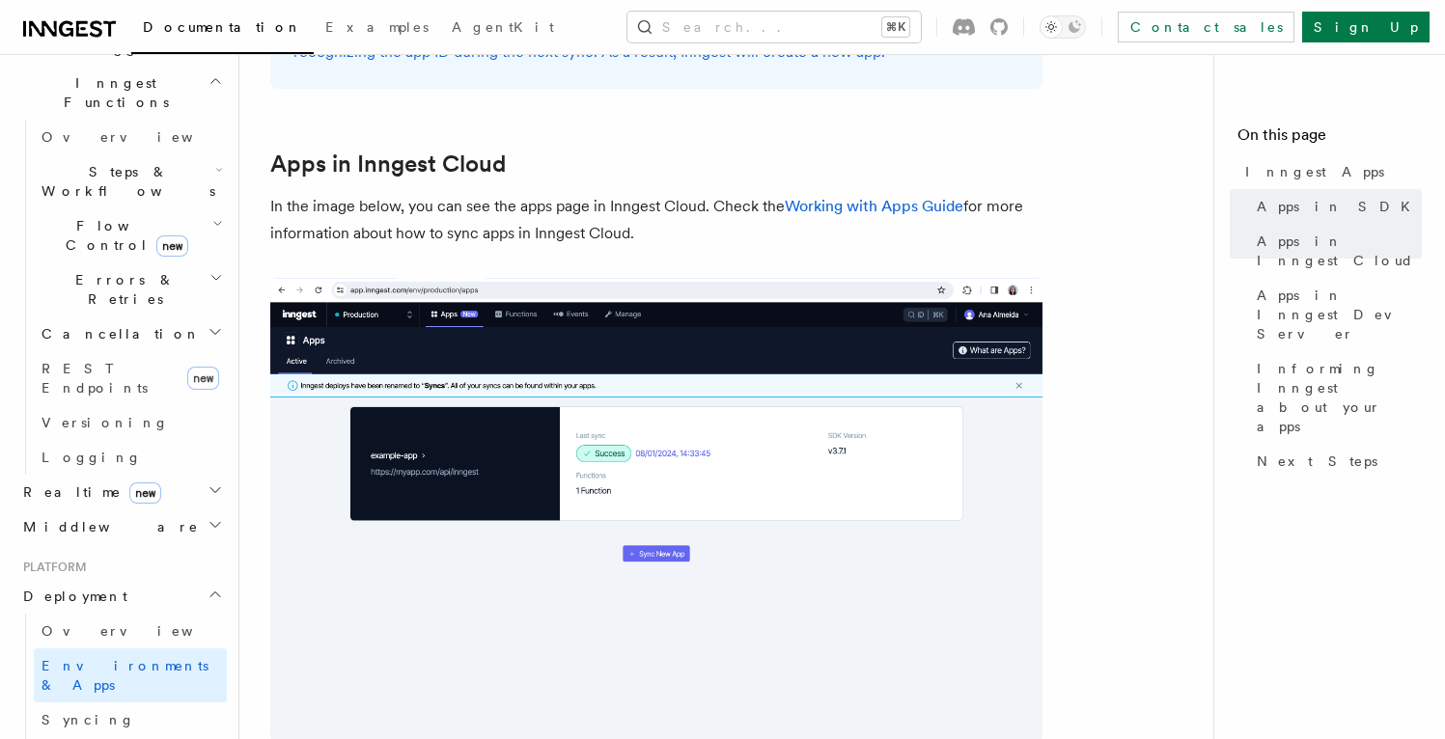
scroll to position [571, 0]
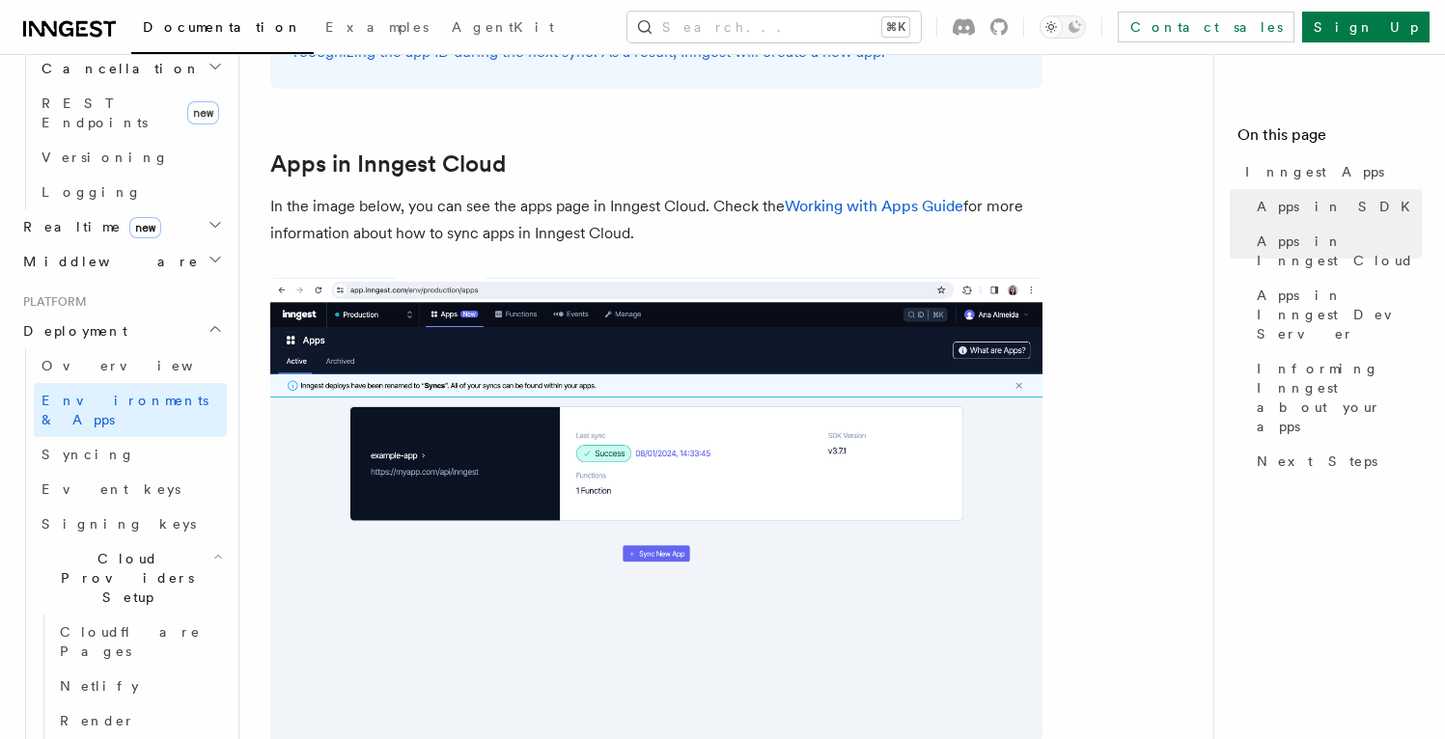
scroll to position [853, 0]
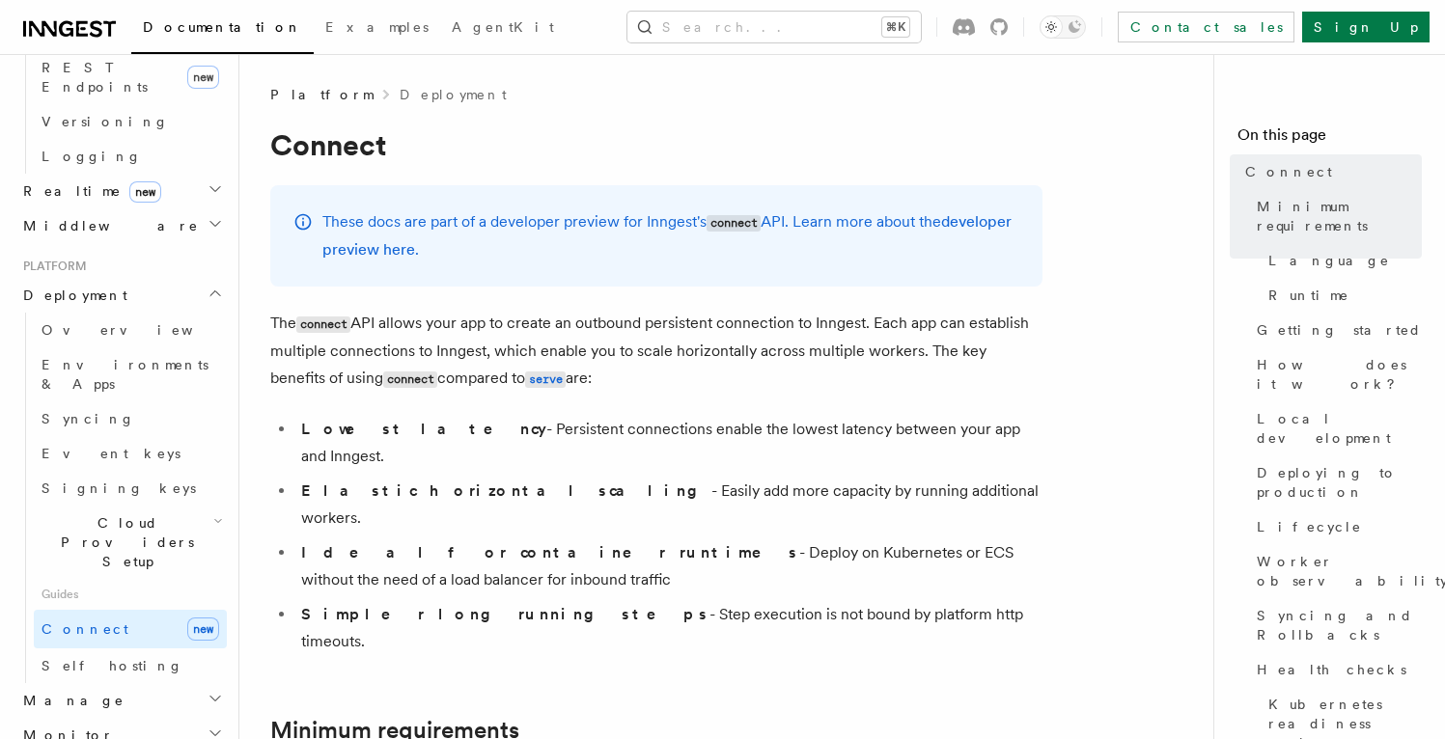
scroll to position [918, 0]
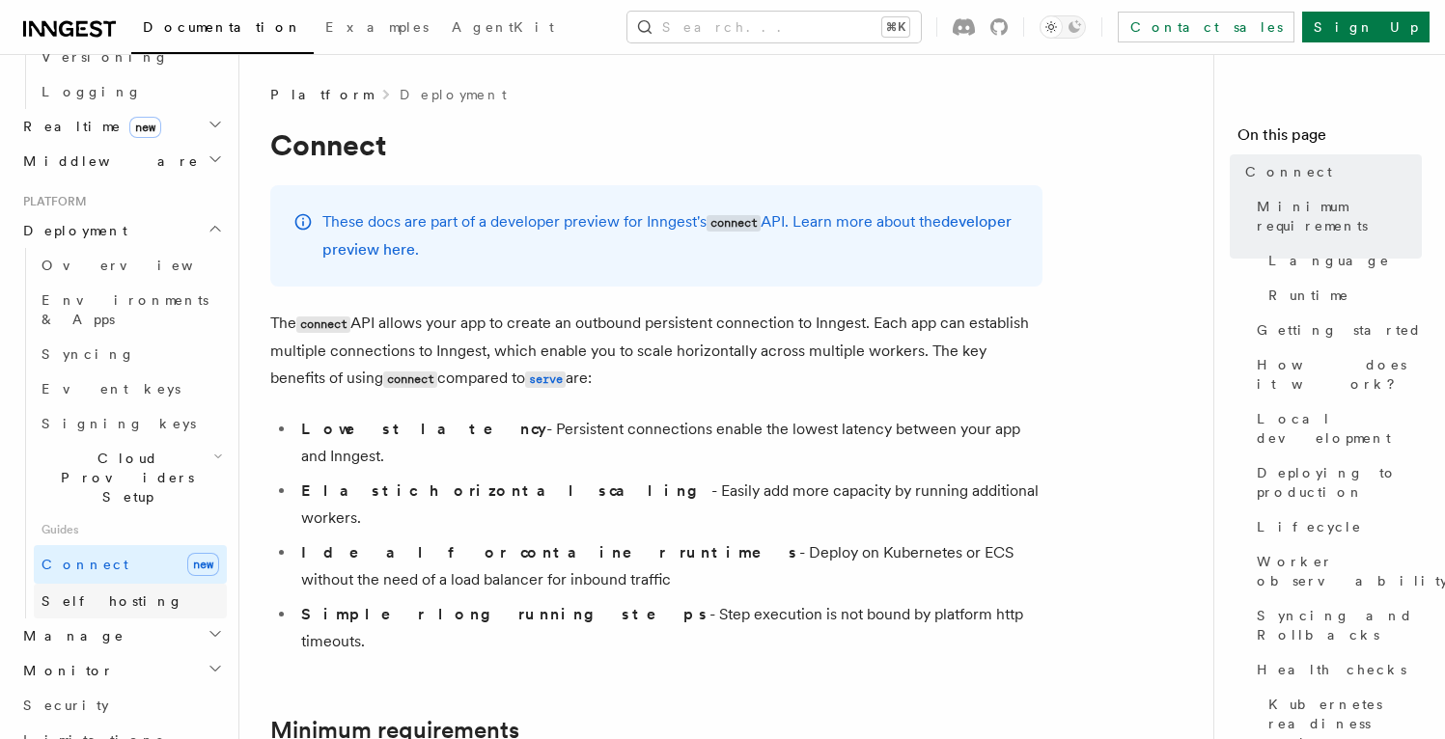
click at [120, 584] on link "Self hosting" at bounding box center [130, 601] width 193 height 35
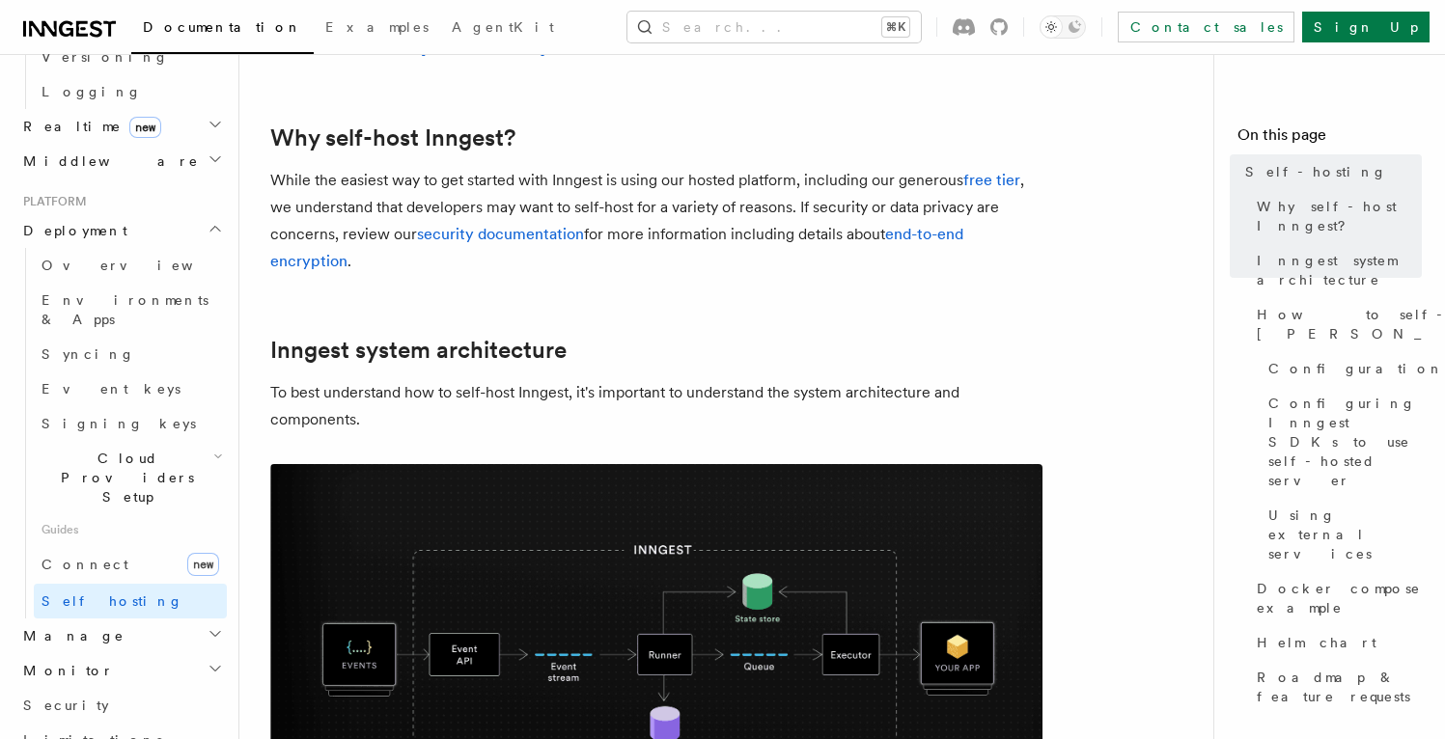
click at [573, 362] on h2 "Inngest system architecture" at bounding box center [656, 350] width 772 height 27
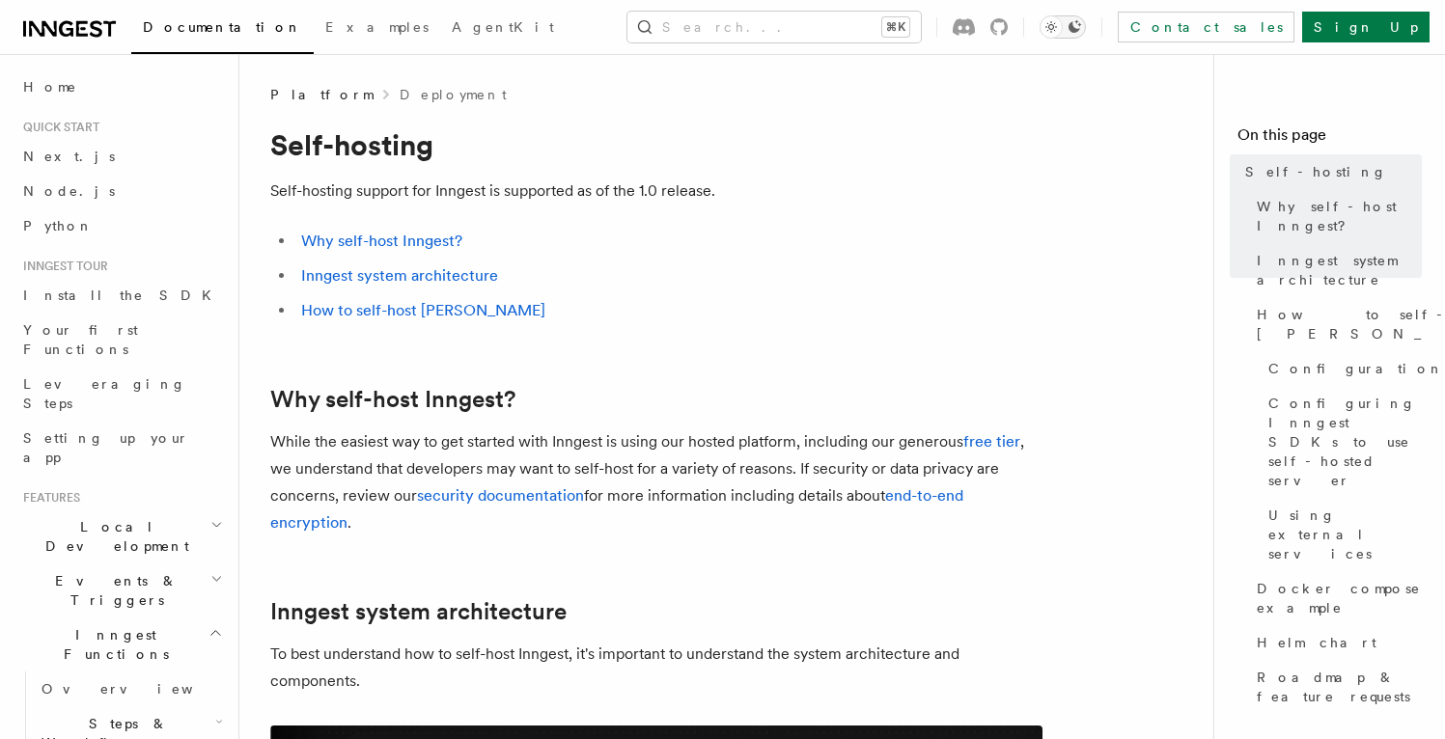
click at [1081, 28] on icon "Toggle dark mode" at bounding box center [1074, 26] width 13 height 13
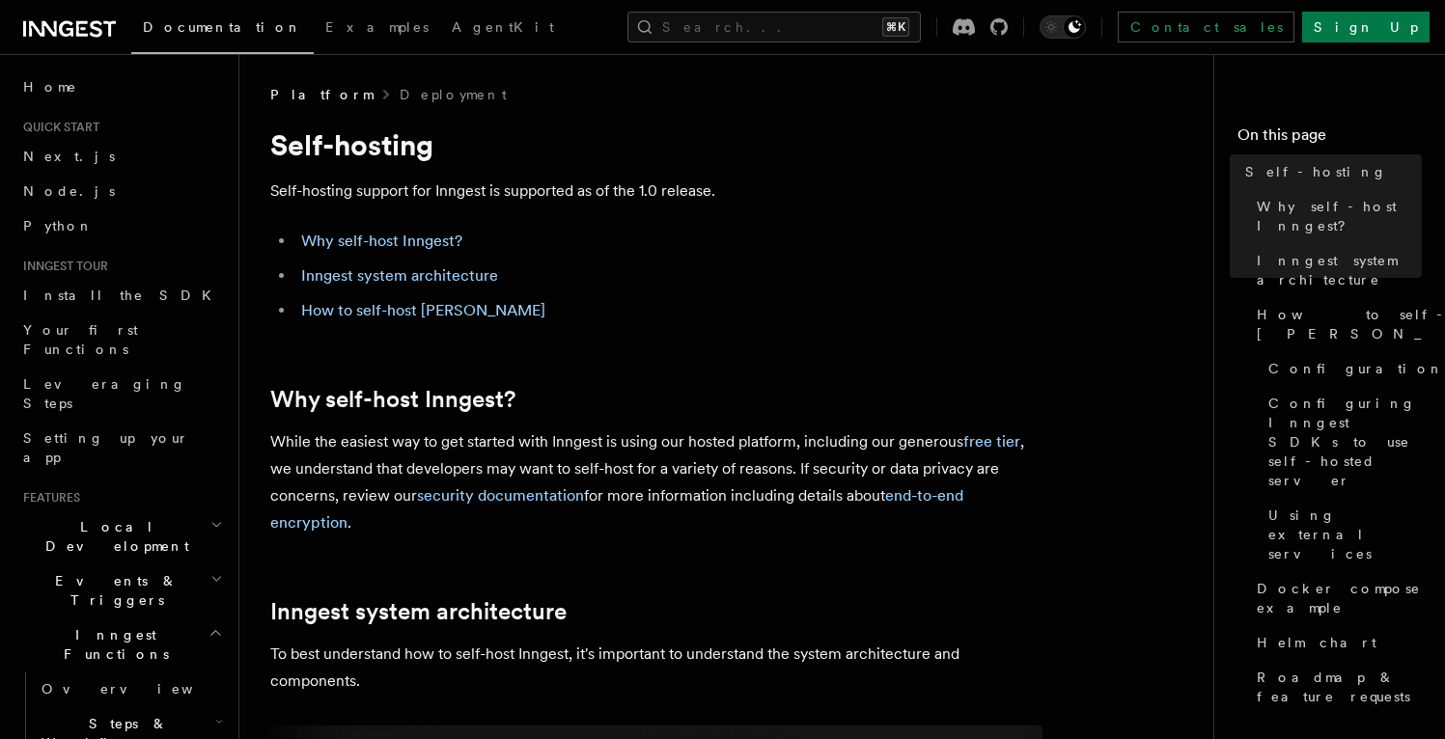
click at [1140, 27] on div "Contact sales Sign Up" at bounding box center [1182, 27] width 493 height 31
click at [1007, 30] on icon at bounding box center [998, 26] width 17 height 17
